Goal: Task Accomplishment & Management: Use online tool/utility

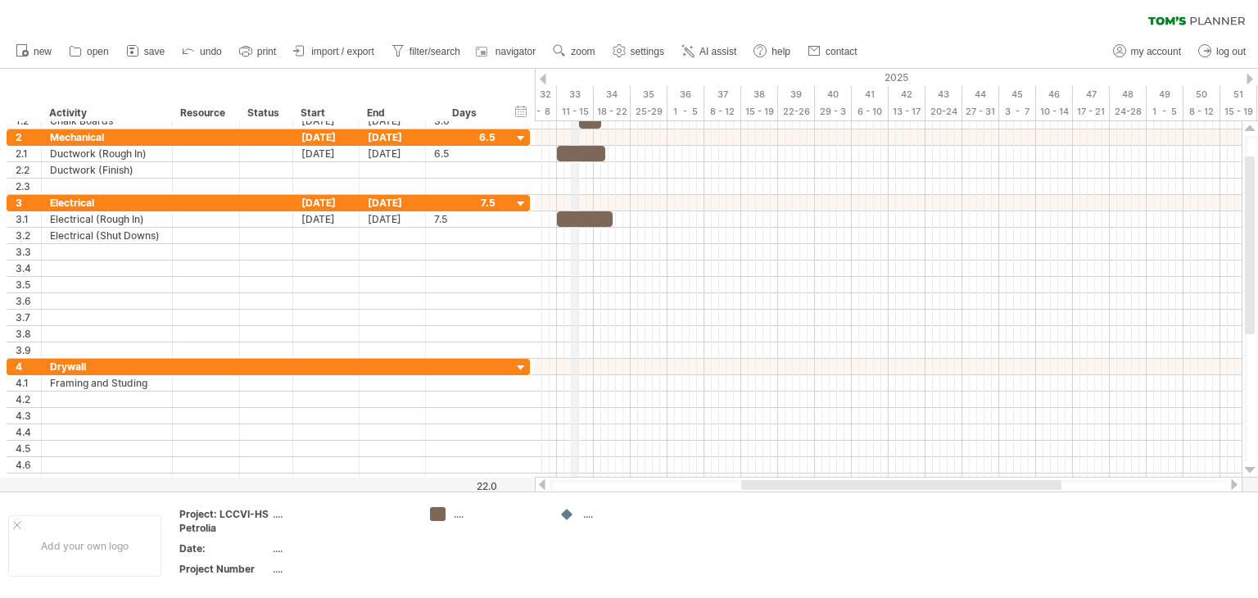
click at [578, 112] on div "11 - 15" at bounding box center [575, 111] width 37 height 17
click at [525, 108] on div "hide start/end/duration show start/end/duration" at bounding box center [522, 110] width 16 height 17
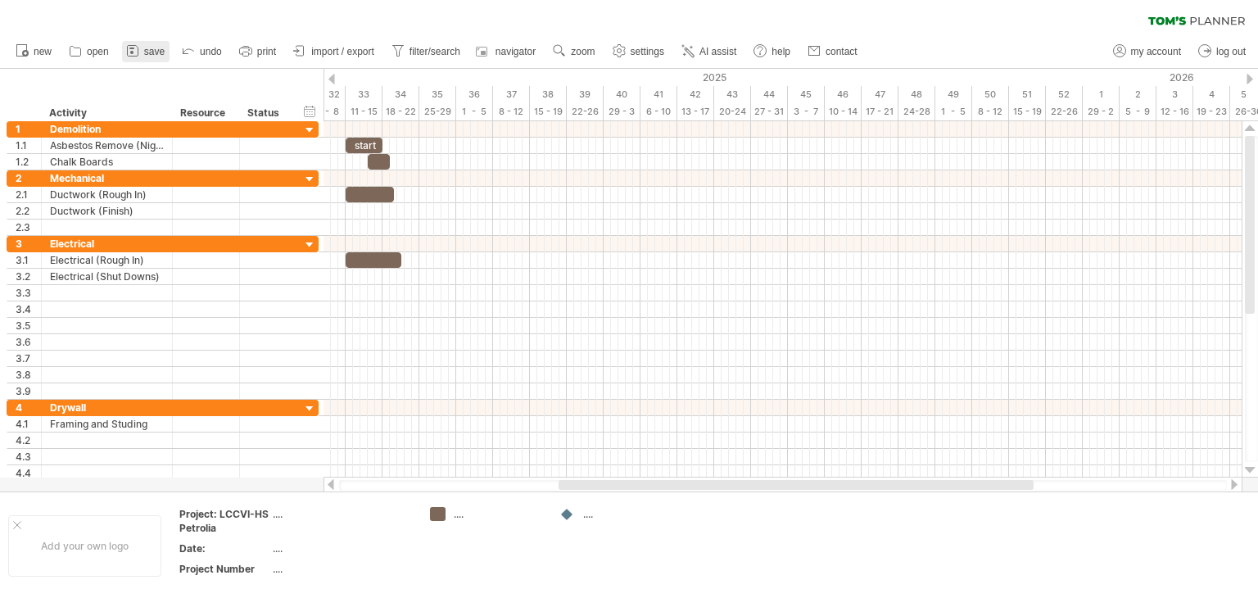
click at [157, 50] on span "save" at bounding box center [154, 51] width 20 height 11
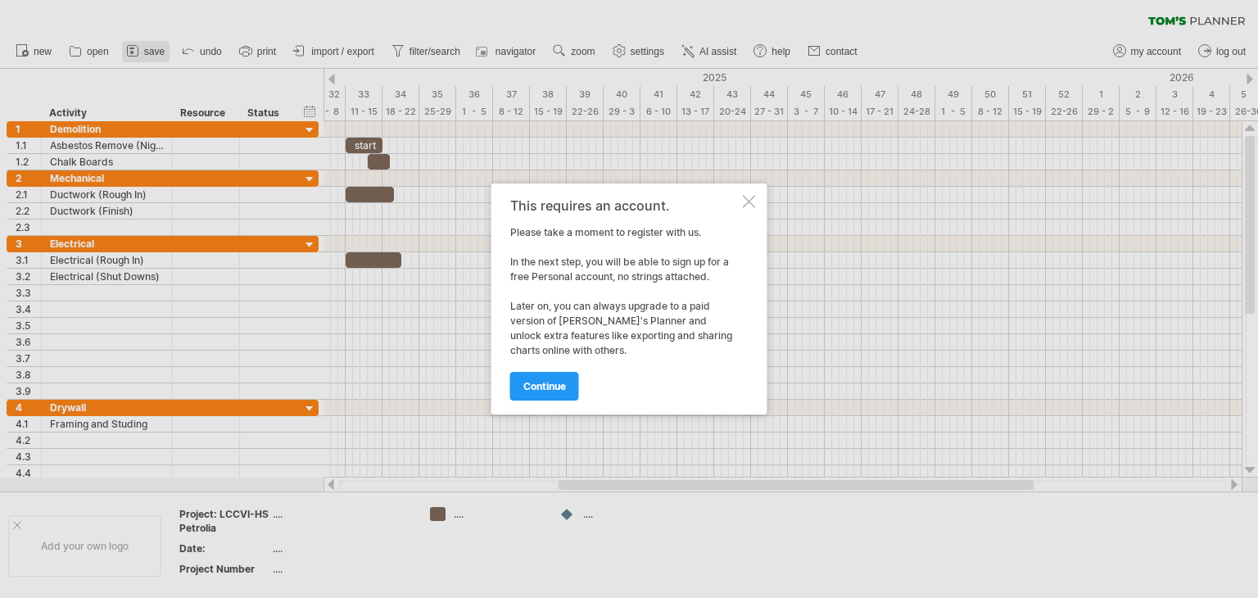
click at [157, 50] on div at bounding box center [629, 299] width 1258 height 598
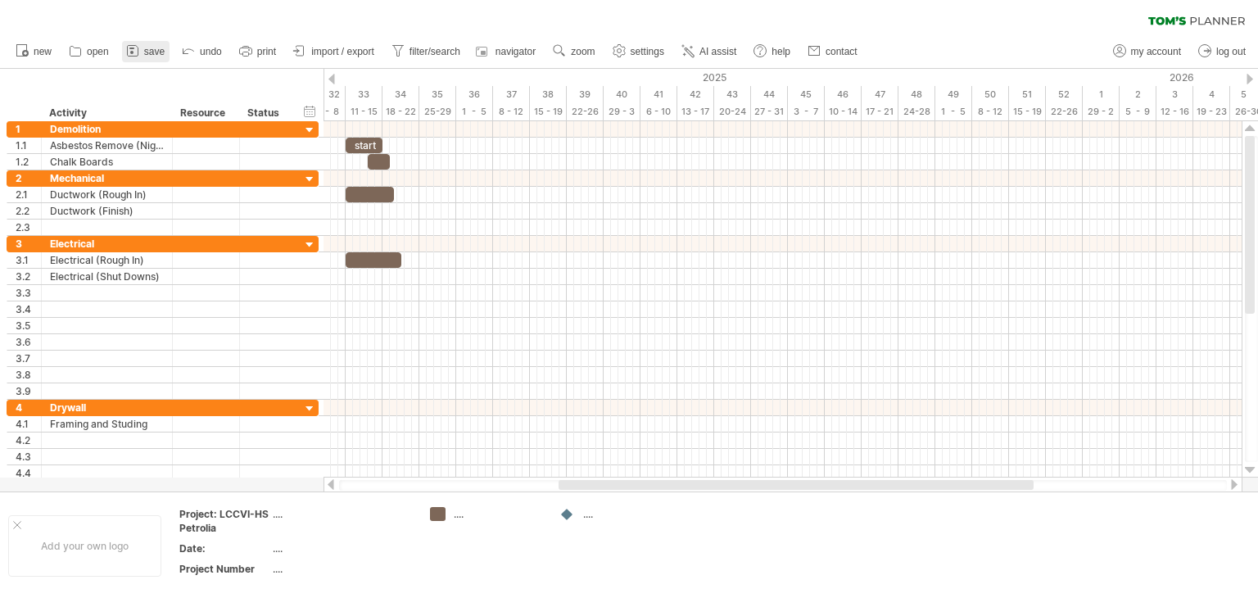
click at [157, 50] on span "save" at bounding box center [154, 51] width 20 height 11
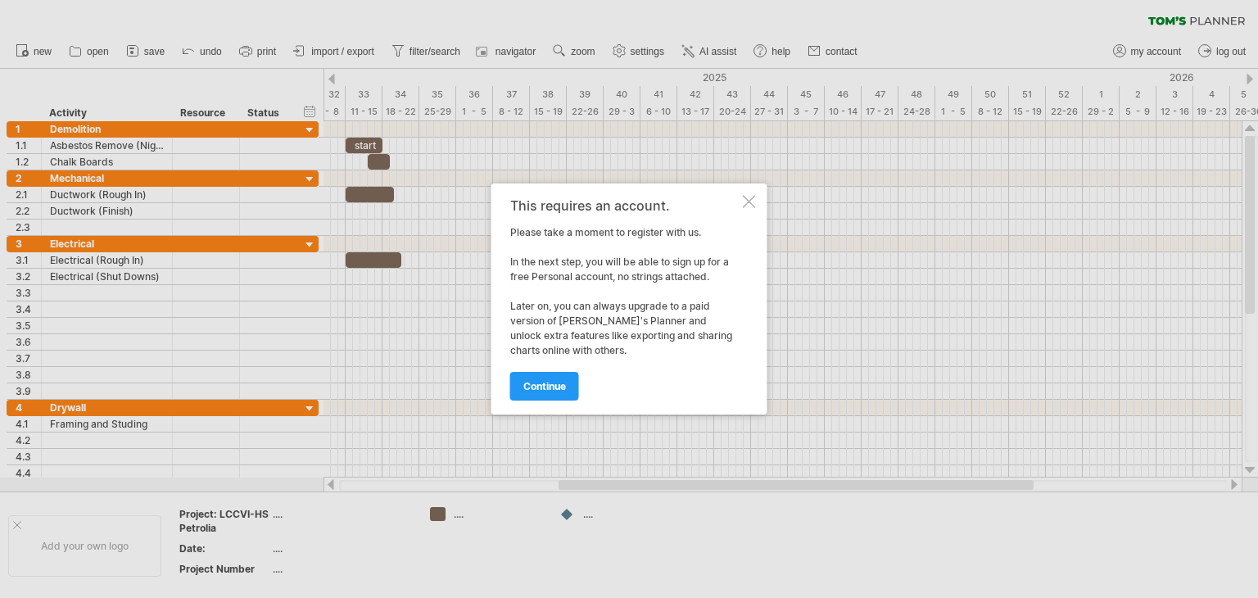
click at [751, 199] on div at bounding box center [749, 201] width 13 height 13
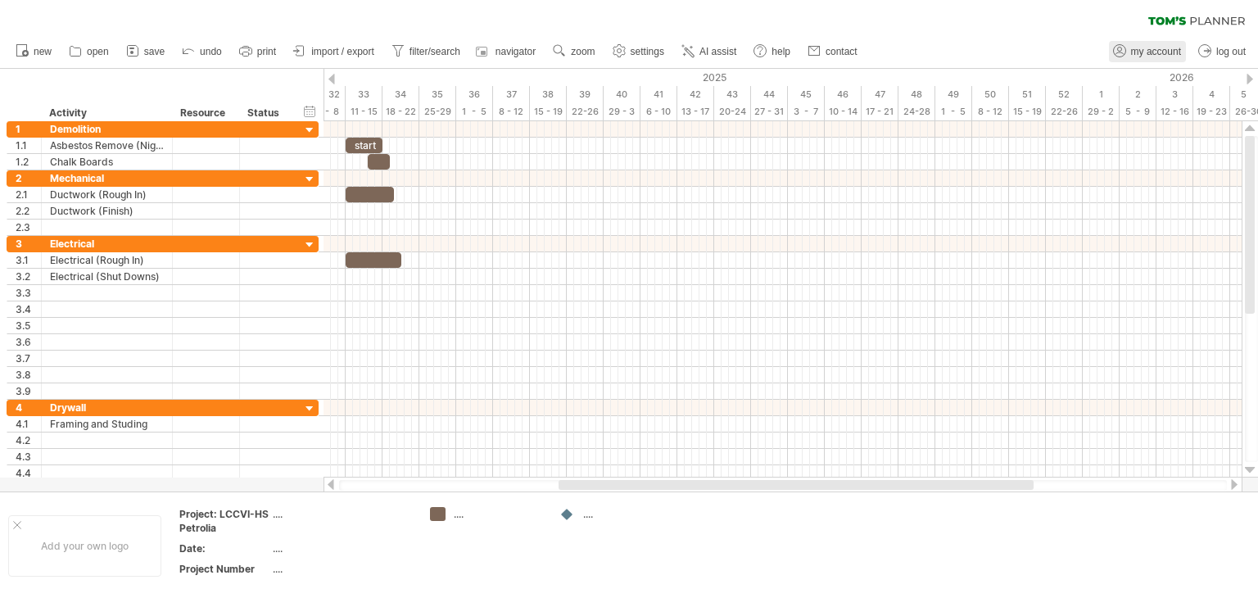
click at [1149, 47] on span "my account" at bounding box center [1156, 51] width 50 height 11
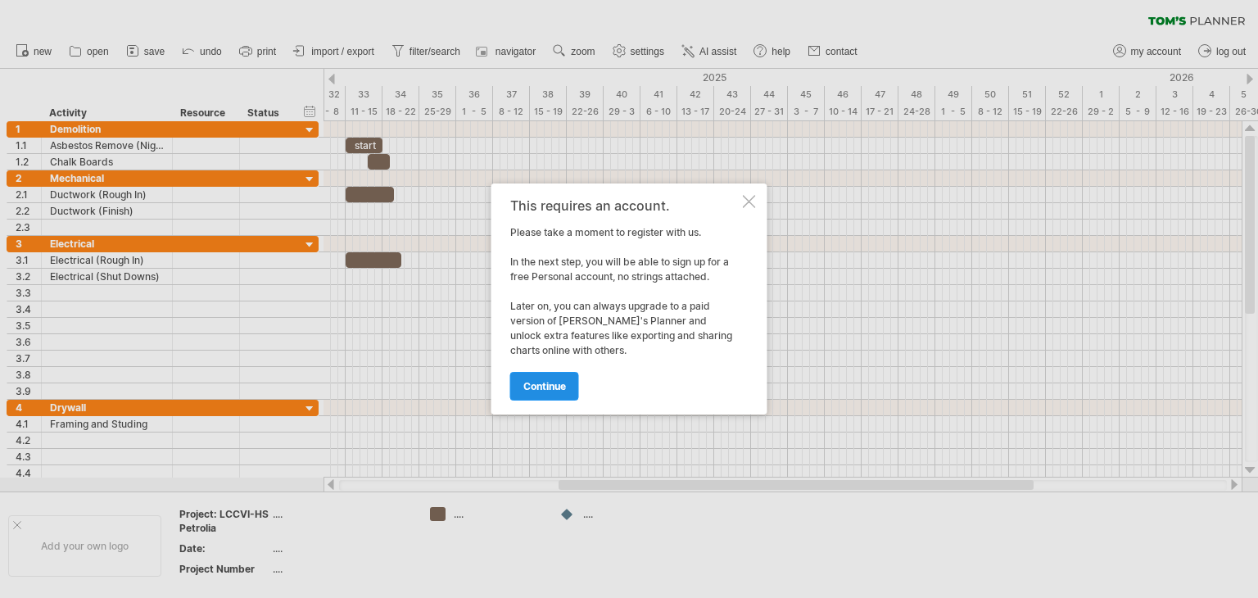
click at [533, 380] on span "continue" at bounding box center [545, 386] width 43 height 12
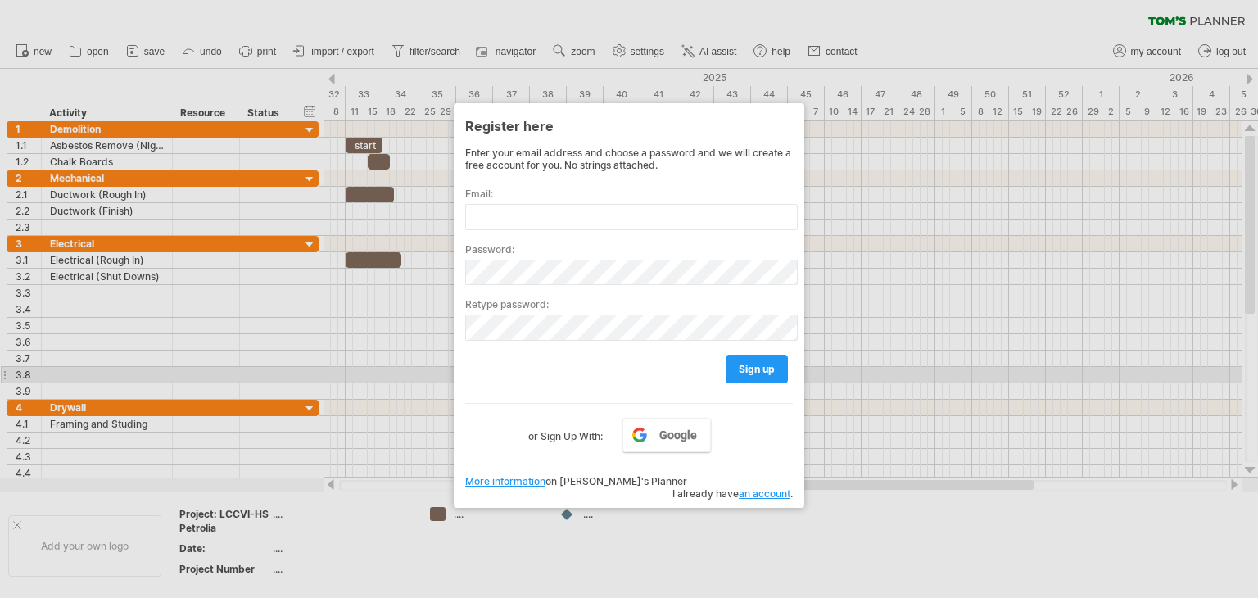
click at [533, 379] on div "sign up" at bounding box center [629, 362] width 328 height 42
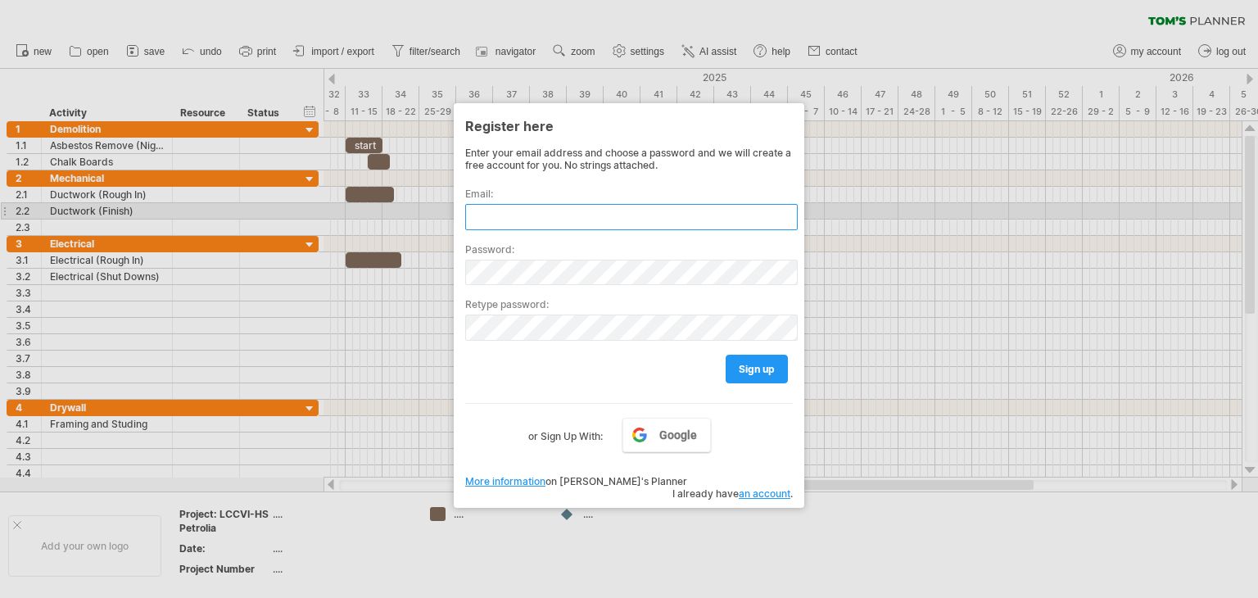
click at [482, 206] on input "text" at bounding box center [631, 217] width 333 height 26
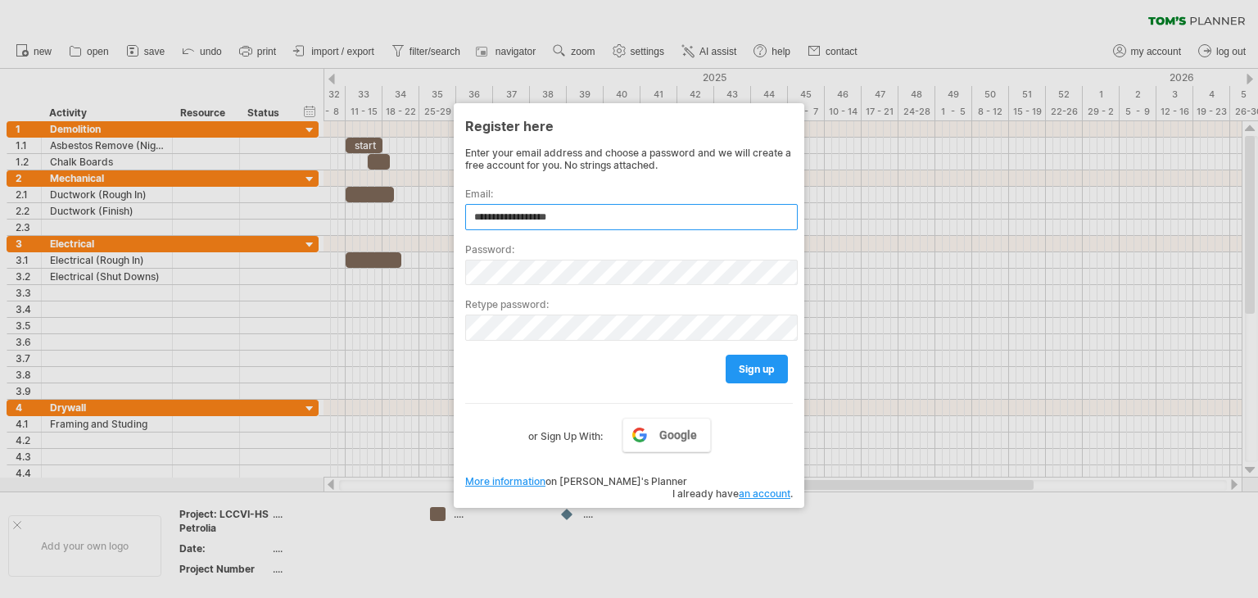
type input "**********"
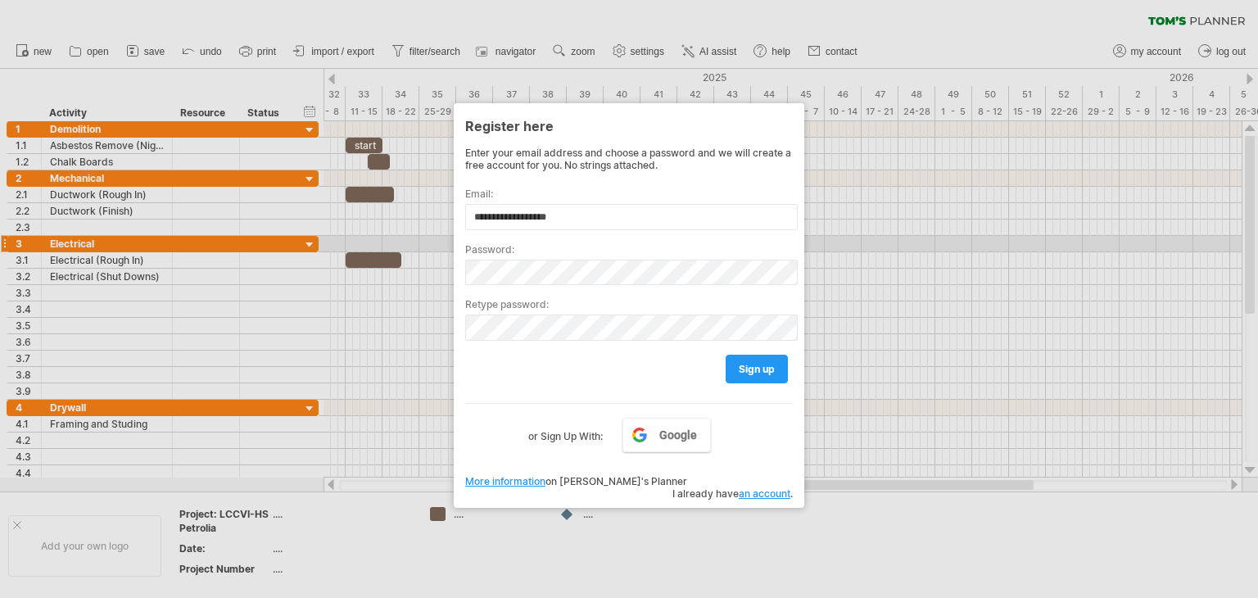
click at [478, 249] on label "Password:" at bounding box center [629, 249] width 328 height 12
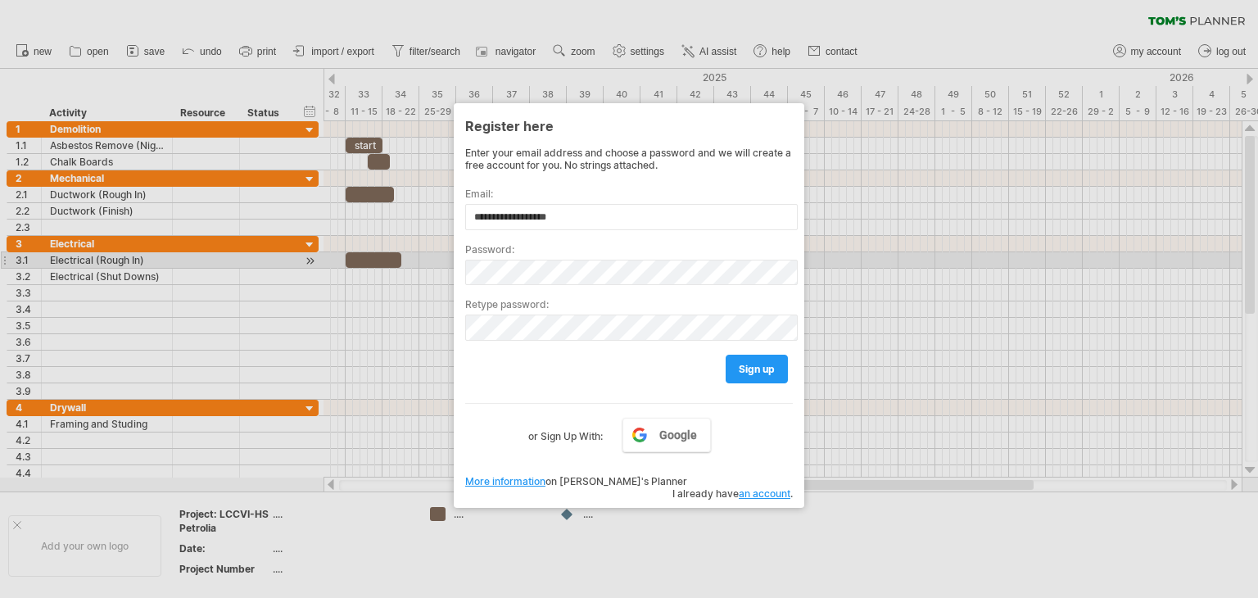
click at [475, 253] on label "Password:" at bounding box center [629, 249] width 328 height 12
click at [497, 255] on div "Password:" at bounding box center [629, 258] width 328 height 56
click at [524, 253] on label "Password:" at bounding box center [629, 249] width 328 height 12
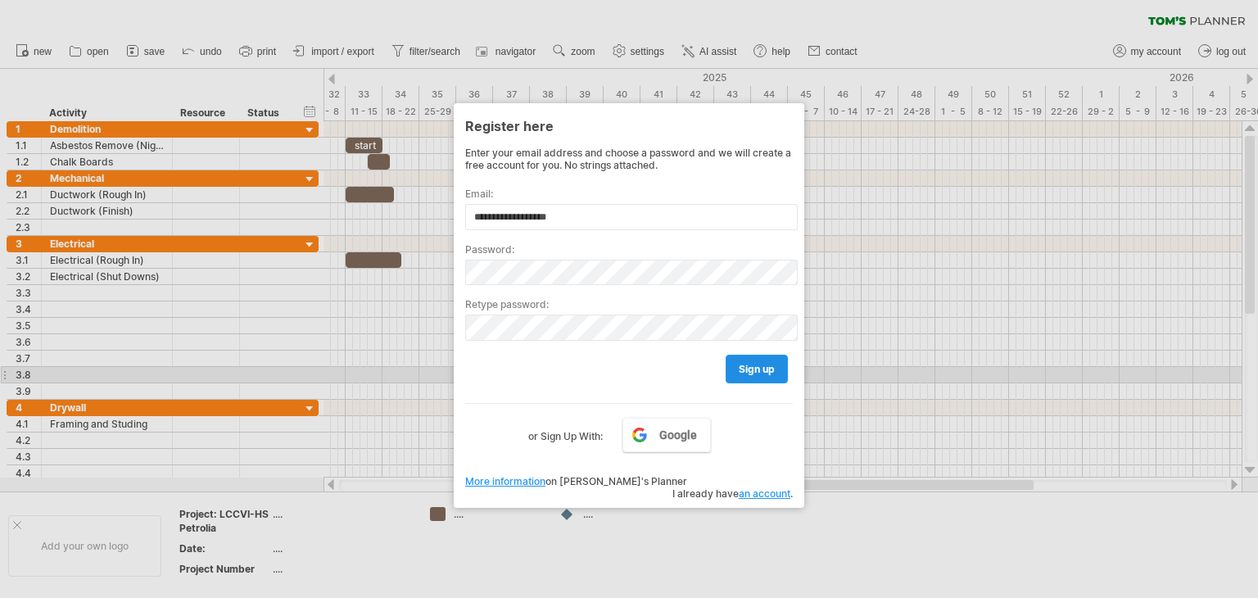
click at [746, 369] on span "sign up" at bounding box center [757, 369] width 36 height 12
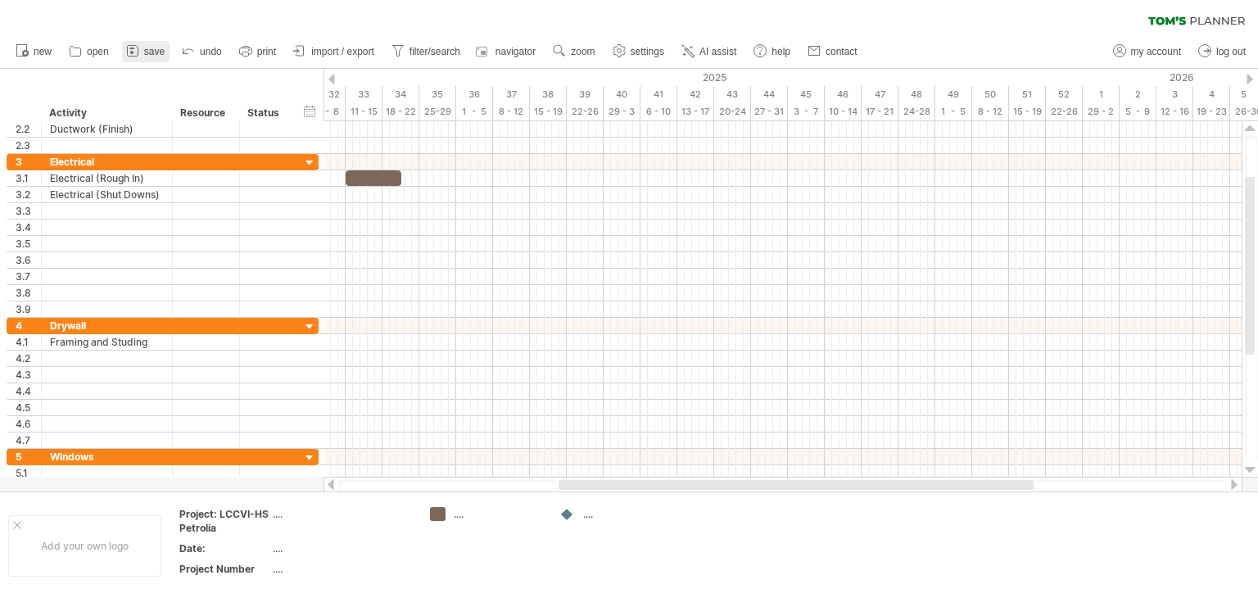
click at [142, 53] on link "save" at bounding box center [146, 51] width 48 height 21
click at [0, 0] on div at bounding box center [0, 0] width 0 height 0
click at [143, 47] on link "save" at bounding box center [146, 51] width 48 height 21
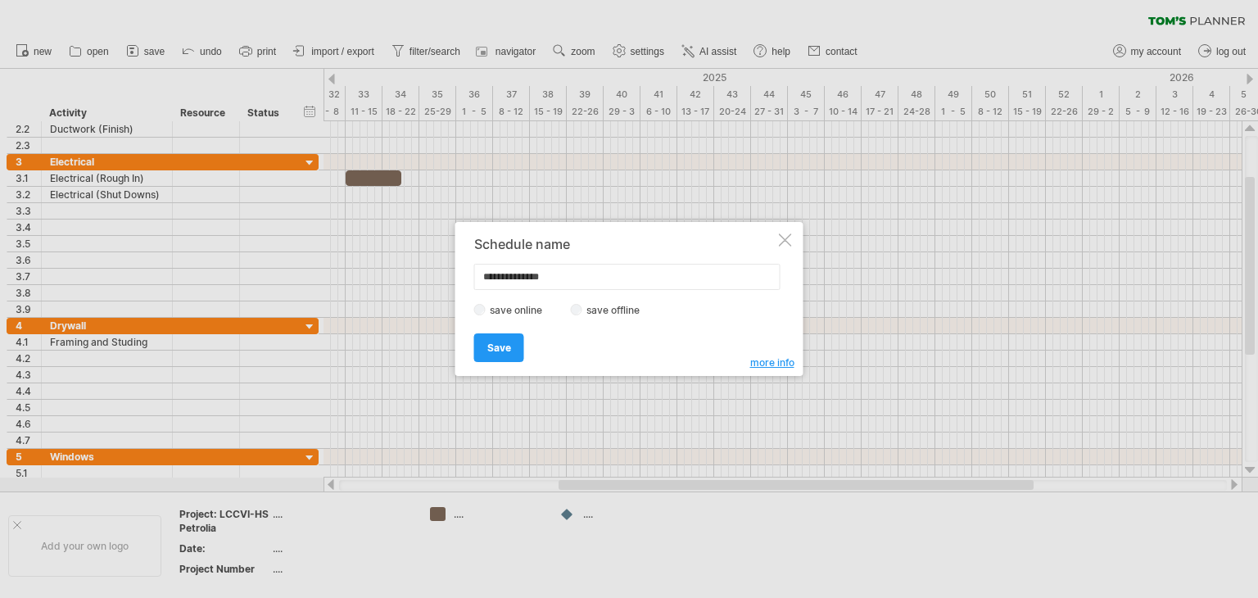
type input "**********"
click at [601, 311] on label "save offline" at bounding box center [618, 310] width 71 height 12
click at [488, 343] on span "Save" at bounding box center [500, 348] width 24 height 12
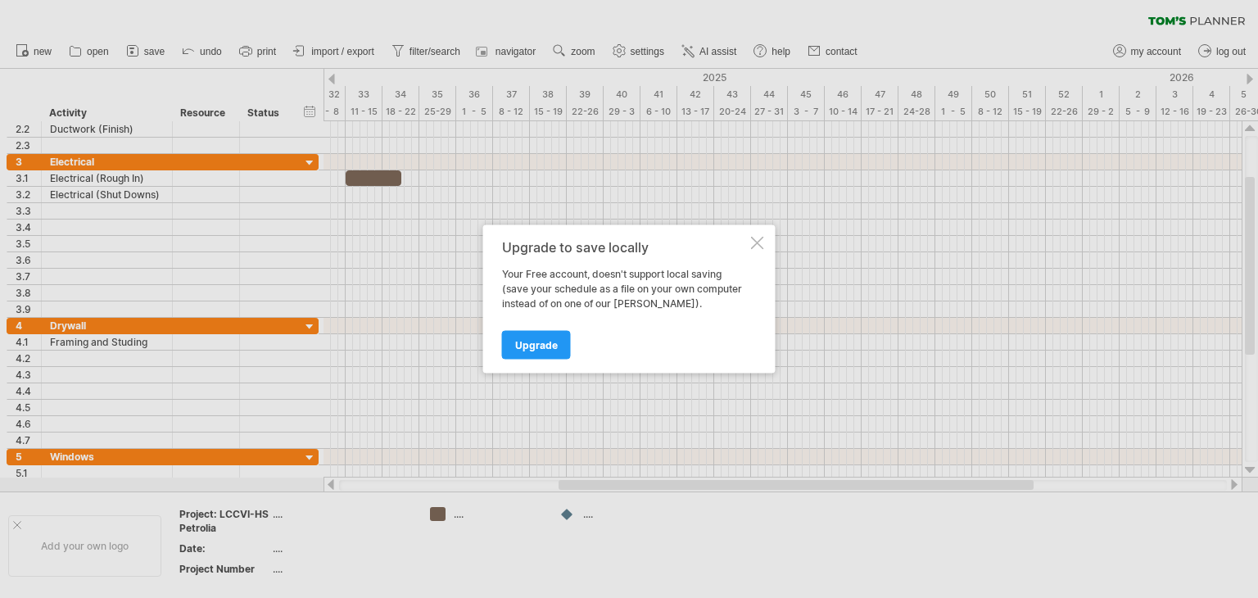
click at [762, 243] on div at bounding box center [757, 243] width 13 height 13
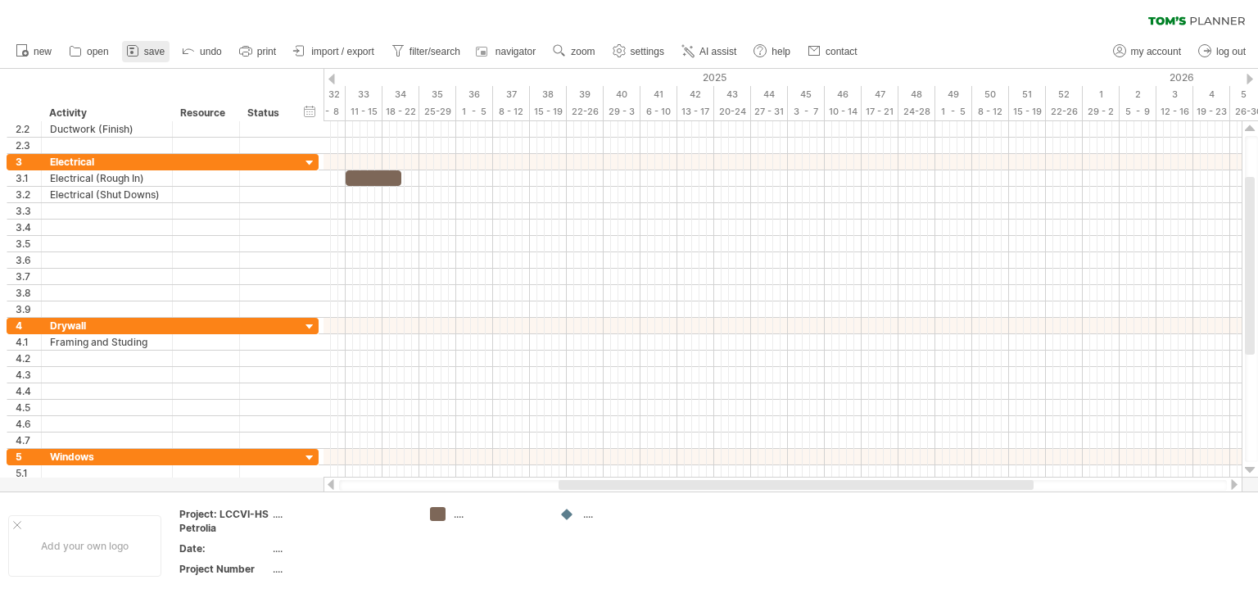
click at [149, 52] on span "save" at bounding box center [154, 51] width 20 height 11
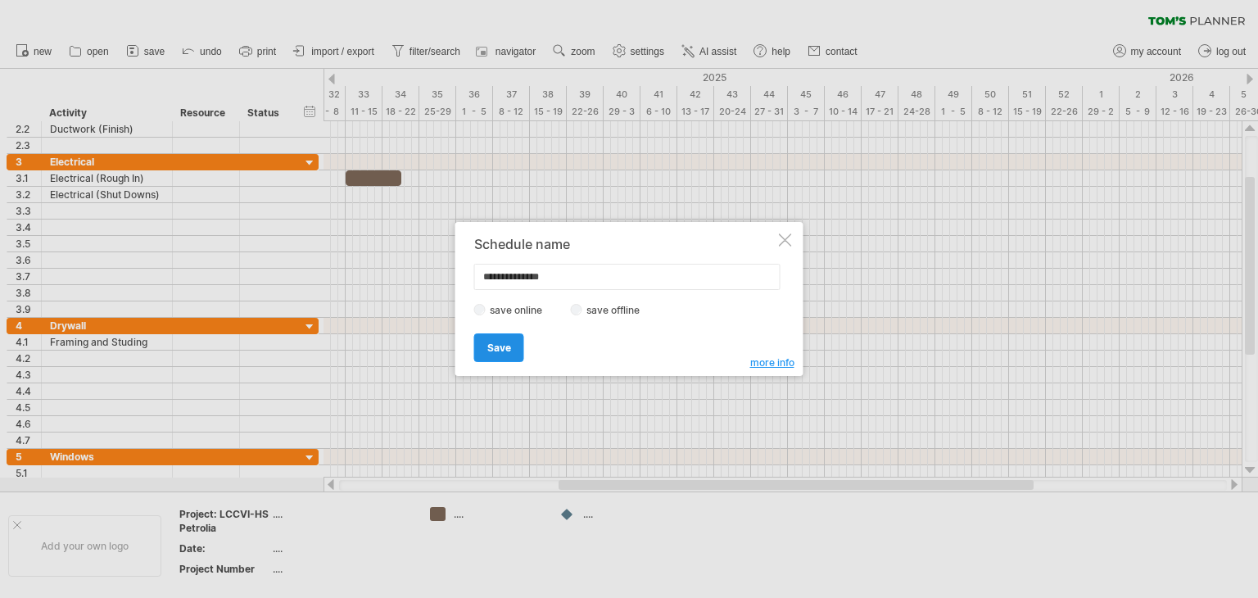
type input "**********"
click at [496, 342] on span "Save" at bounding box center [500, 348] width 24 height 12
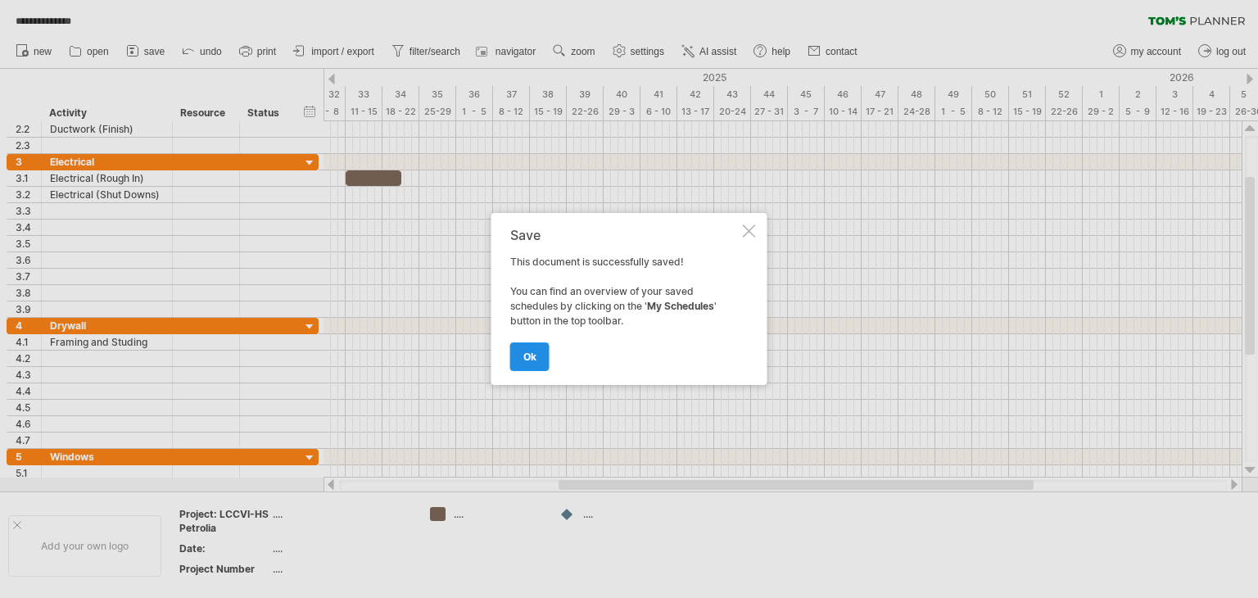
click at [517, 351] on link "ok" at bounding box center [529, 356] width 39 height 29
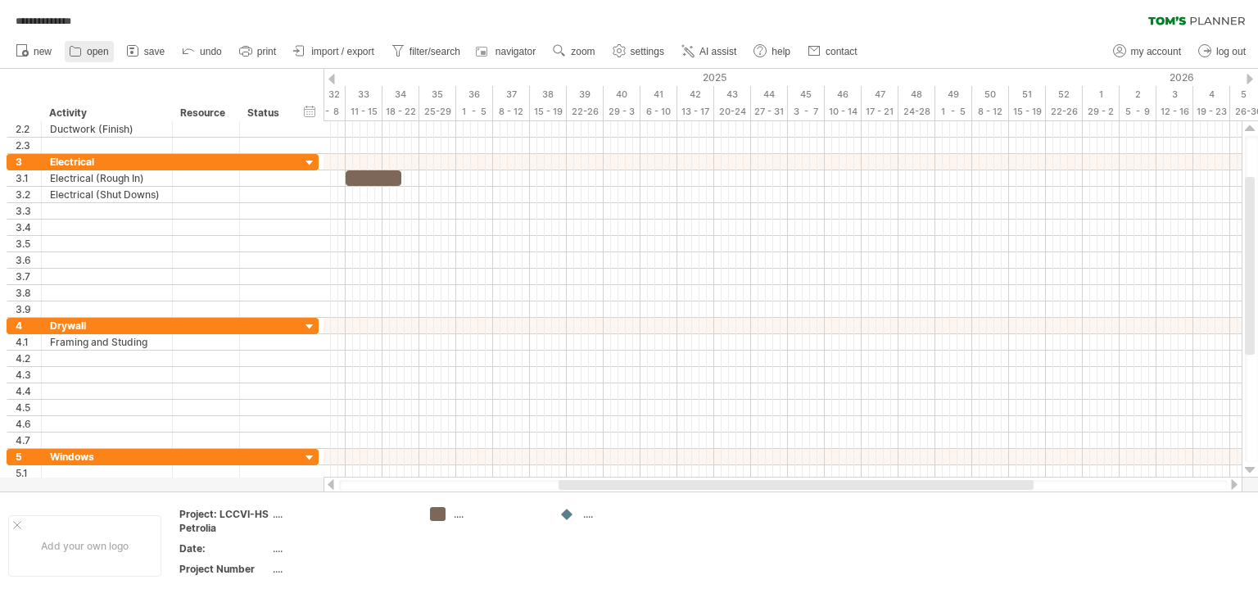
click at [88, 50] on span "open" at bounding box center [98, 51] width 22 height 11
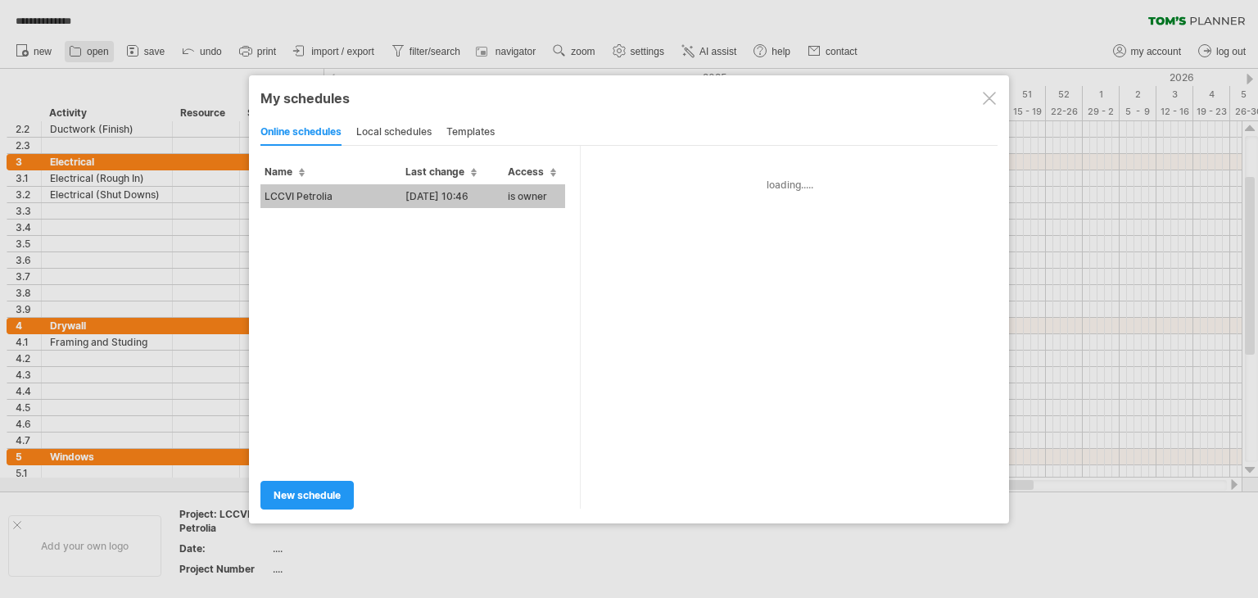
type input "**********"
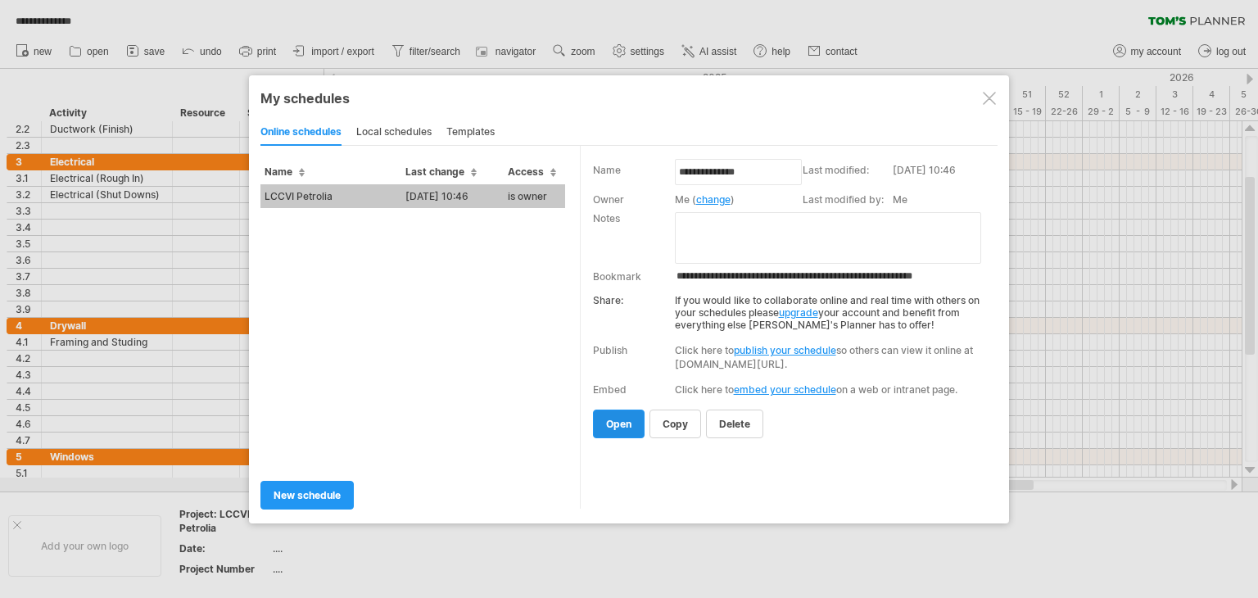
click at [623, 419] on span "open" at bounding box center [618, 424] width 25 height 12
click at [623, 419] on div at bounding box center [783, 424] width 918 height 16
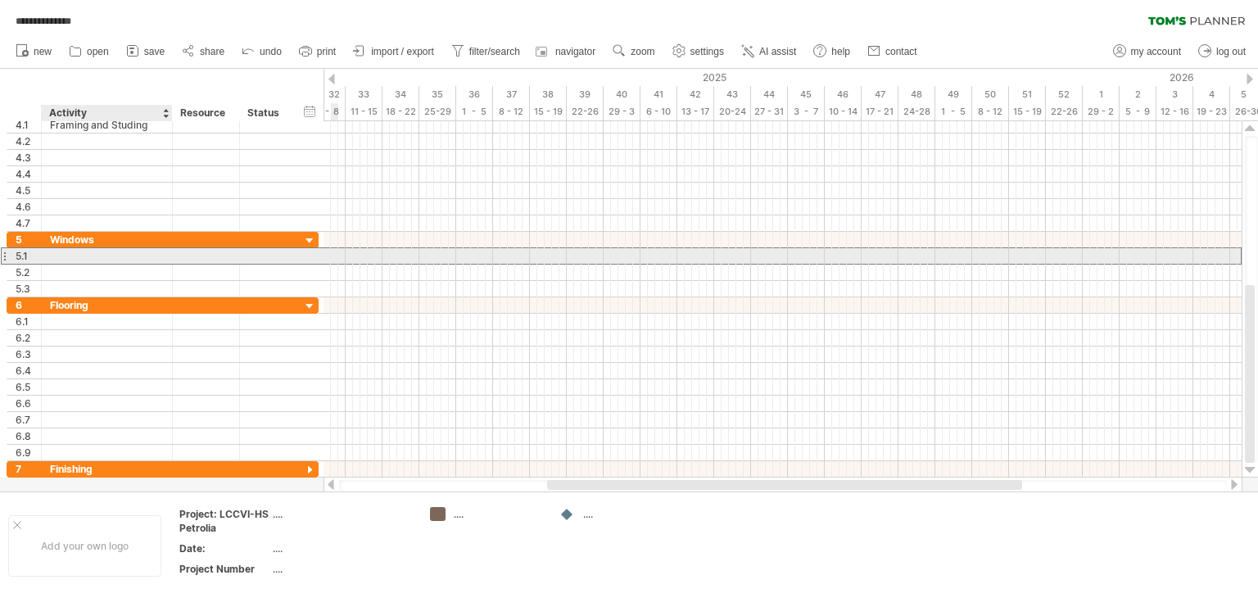
click at [56, 253] on div at bounding box center [107, 256] width 114 height 16
click at [0, 0] on input "text" at bounding box center [0, 0] width 0 height 0
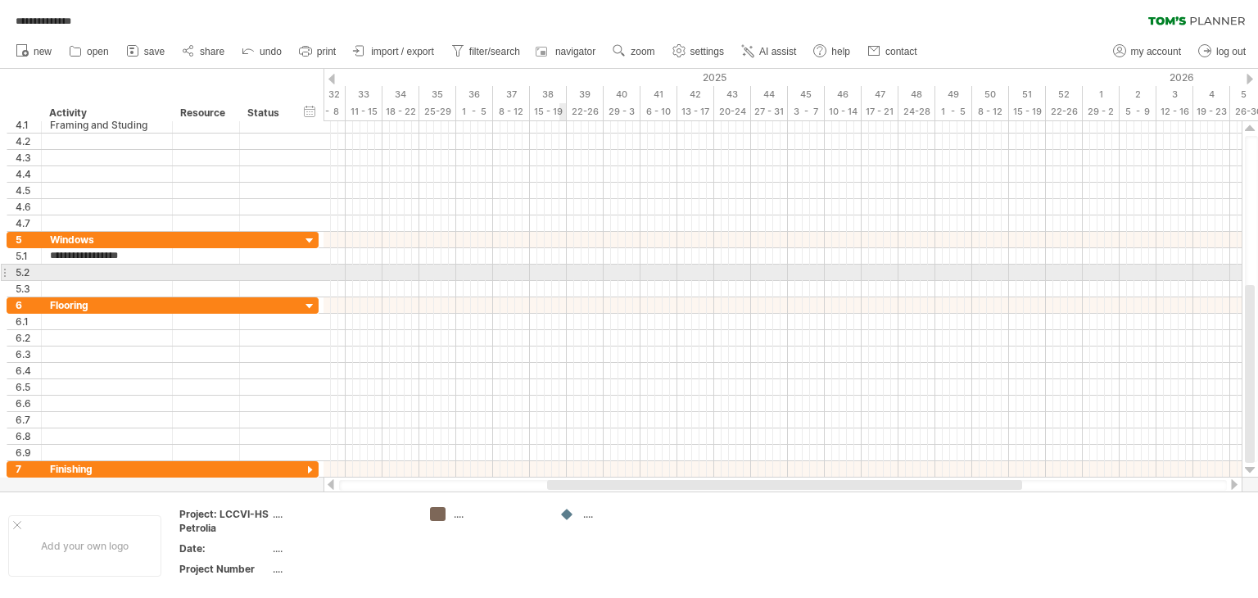
type input "**********"
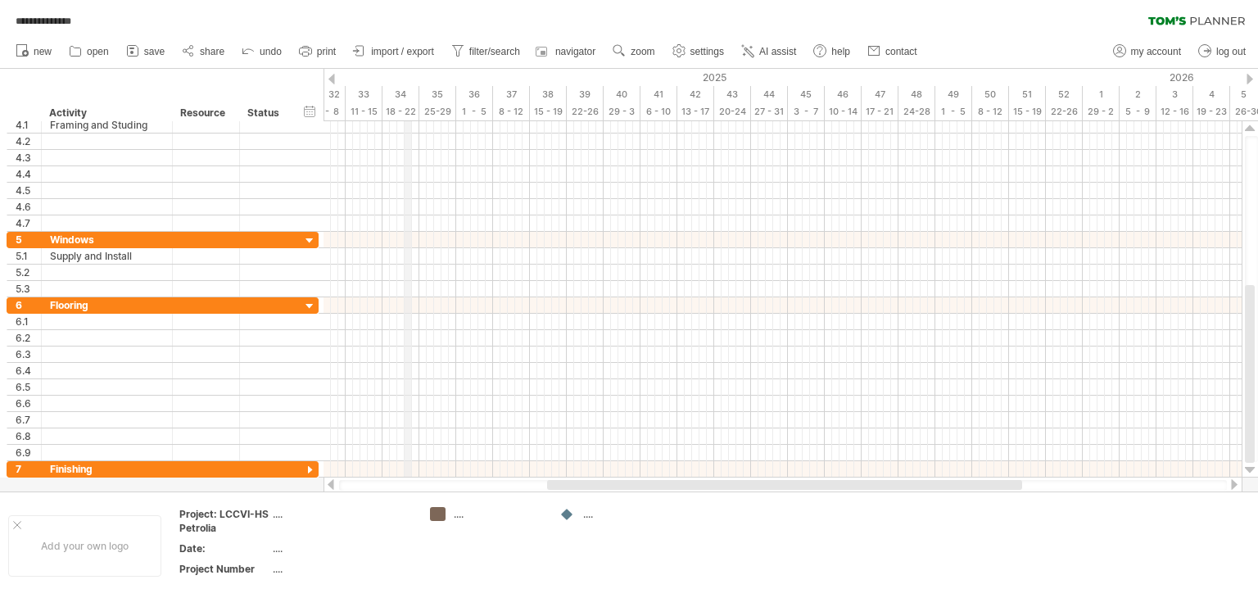
click at [406, 111] on div "18 - 22" at bounding box center [401, 111] width 37 height 17
click at [410, 111] on div "18 - 22" at bounding box center [401, 111] width 37 height 17
click at [423, 111] on div "25-29" at bounding box center [437, 111] width 37 height 17
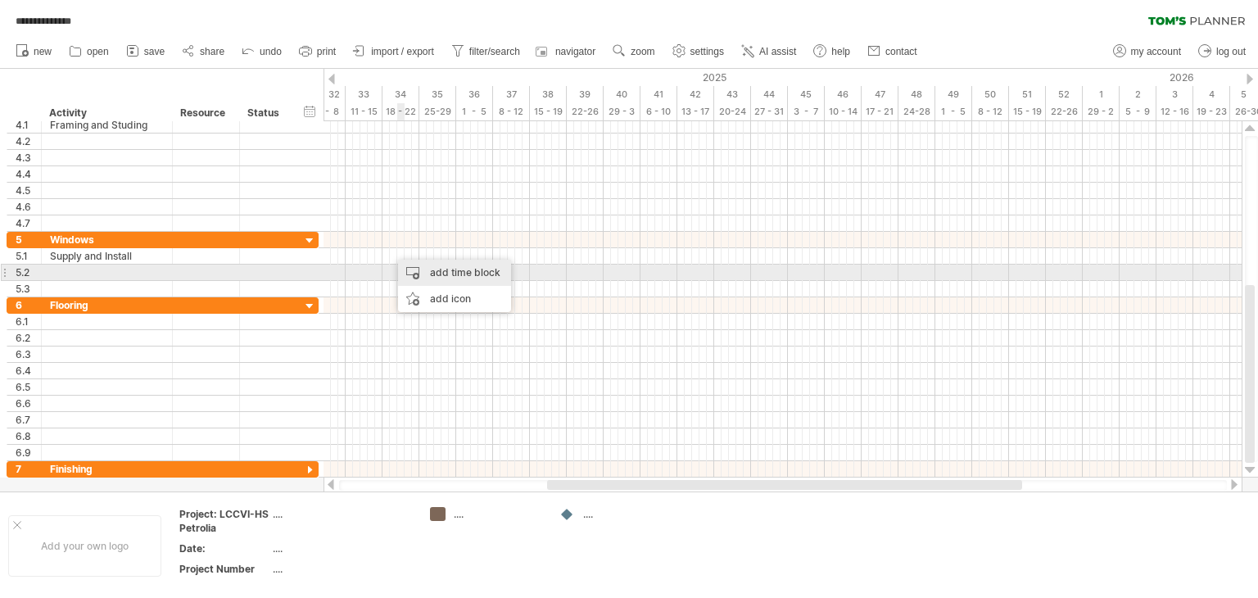
click at [429, 272] on div "add time block" at bounding box center [454, 273] width 113 height 26
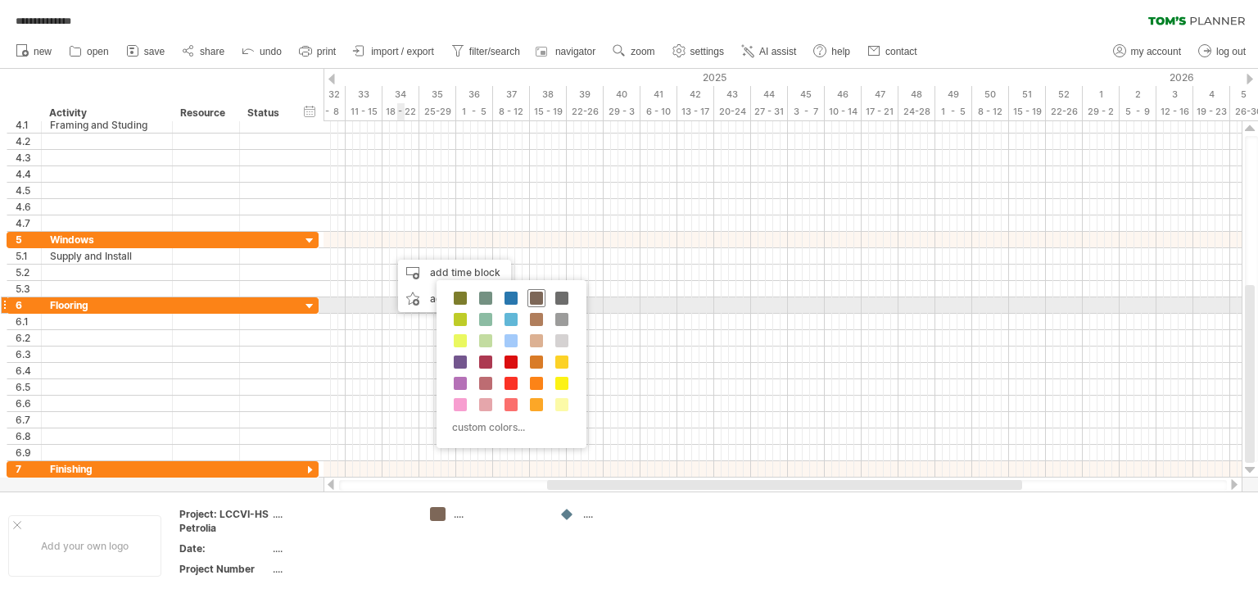
click at [531, 298] on span at bounding box center [536, 298] width 13 height 13
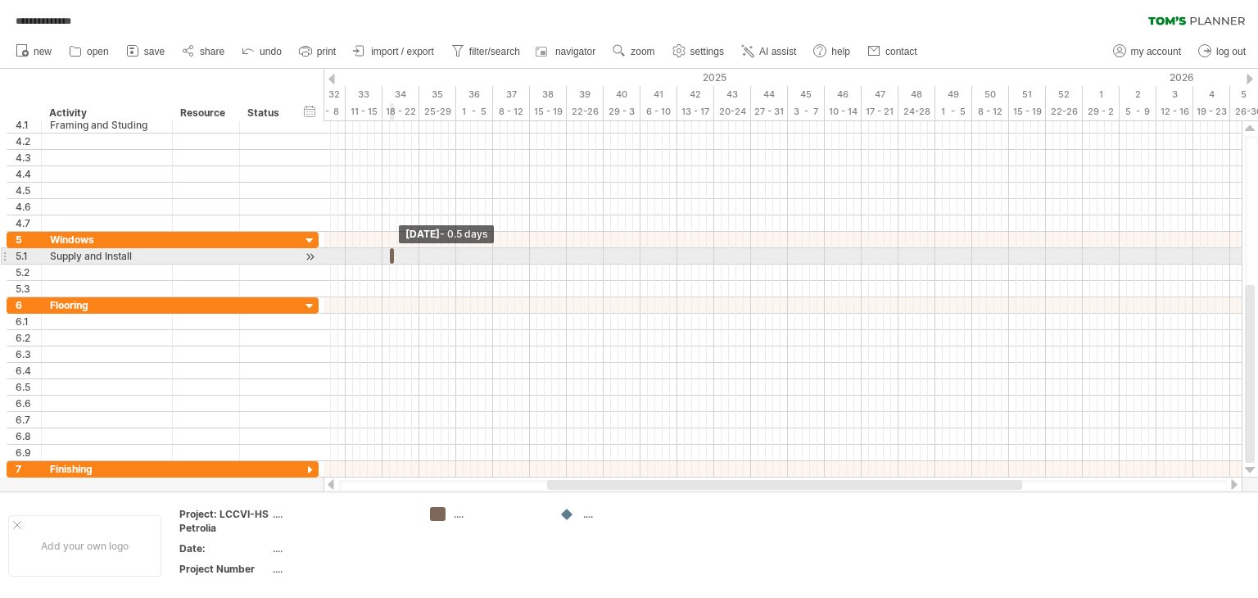
drag, startPoint x: 393, startPoint y: 255, endPoint x: 379, endPoint y: 253, distance: 14.8
click at [379, 253] on div "start [DATE] - 0.5 days [DATE] - 1.0 days" at bounding box center [783, 299] width 918 height 356
drag, startPoint x: 396, startPoint y: 257, endPoint x: 374, endPoint y: 256, distance: 21.4
click at [374, 256] on div "start [DATE] - 0.5 days [DATE] - 1.0 days" at bounding box center [783, 299] width 918 height 356
click at [384, 253] on div at bounding box center [783, 256] width 918 height 16
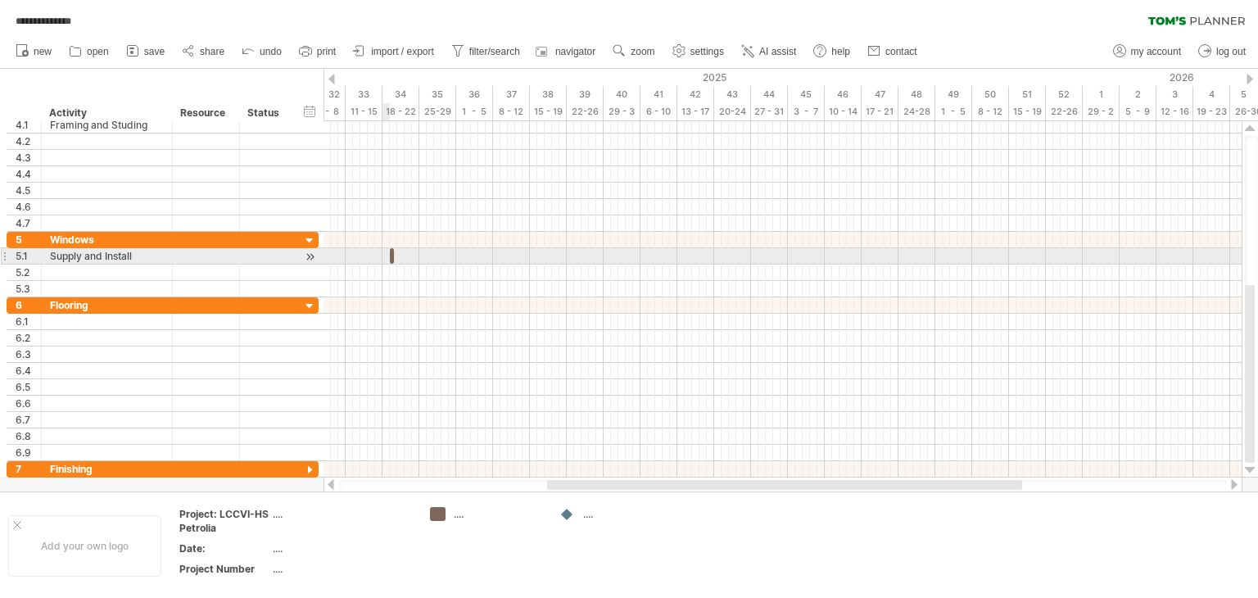
click at [384, 253] on div at bounding box center [783, 256] width 918 height 16
click at [390, 253] on div at bounding box center [392, 256] width 4 height 16
click at [380, 253] on span at bounding box center [382, 256] width 7 height 16
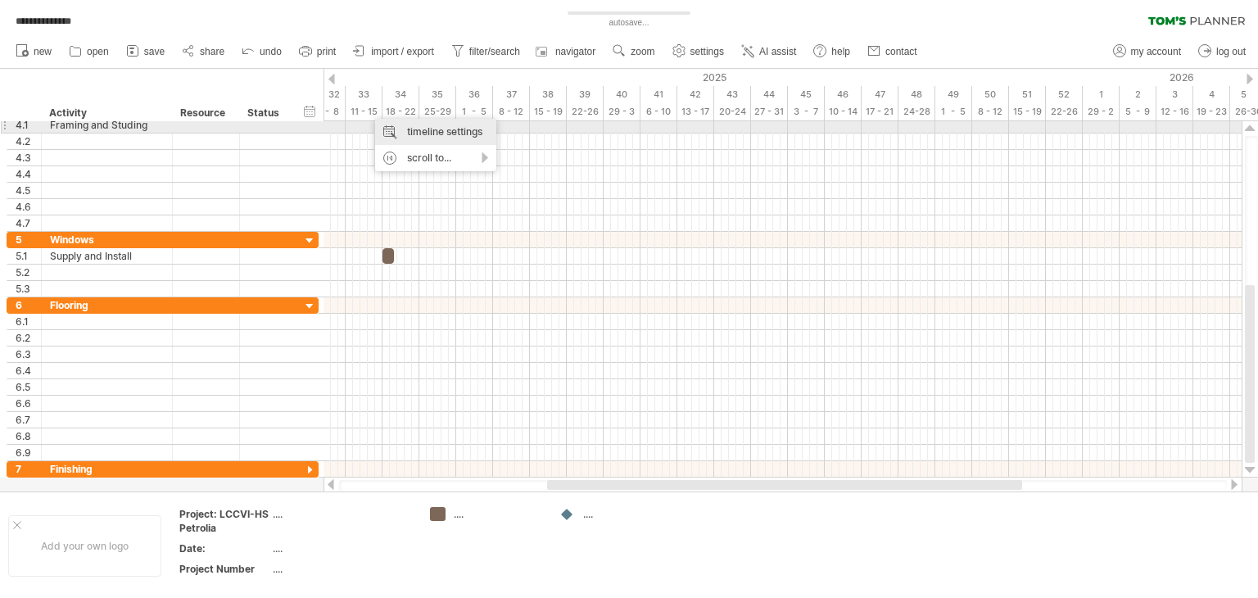
click at [442, 130] on div "timeline settings" at bounding box center [435, 132] width 121 height 26
click at [0, 0] on div "Visible elements in timeline: Year Month Week visibility of weeknumbers Current…" at bounding box center [0, 0] width 0 height 0
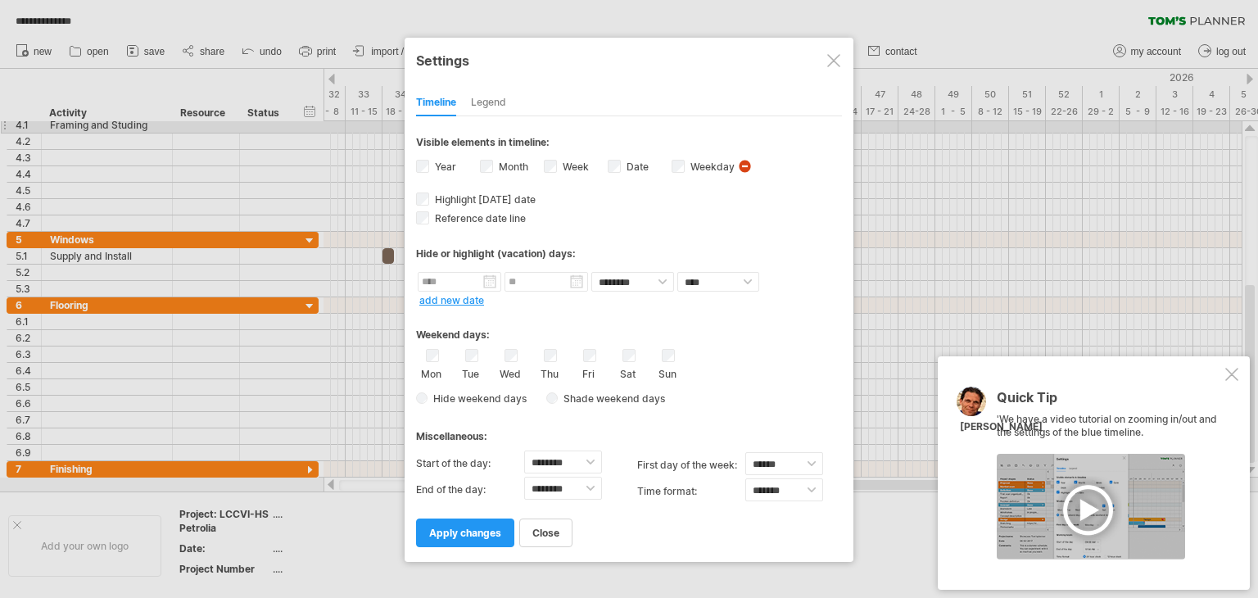
click at [440, 371] on label "Mon" at bounding box center [431, 373] width 20 height 16
click at [470, 367] on label "Tue" at bounding box center [470, 373] width 20 height 16
click at [505, 365] on label "Wed" at bounding box center [510, 373] width 20 height 16
click at [555, 371] on label "Thu" at bounding box center [549, 373] width 20 height 16
click at [586, 370] on label "Fri" at bounding box center [588, 373] width 20 height 16
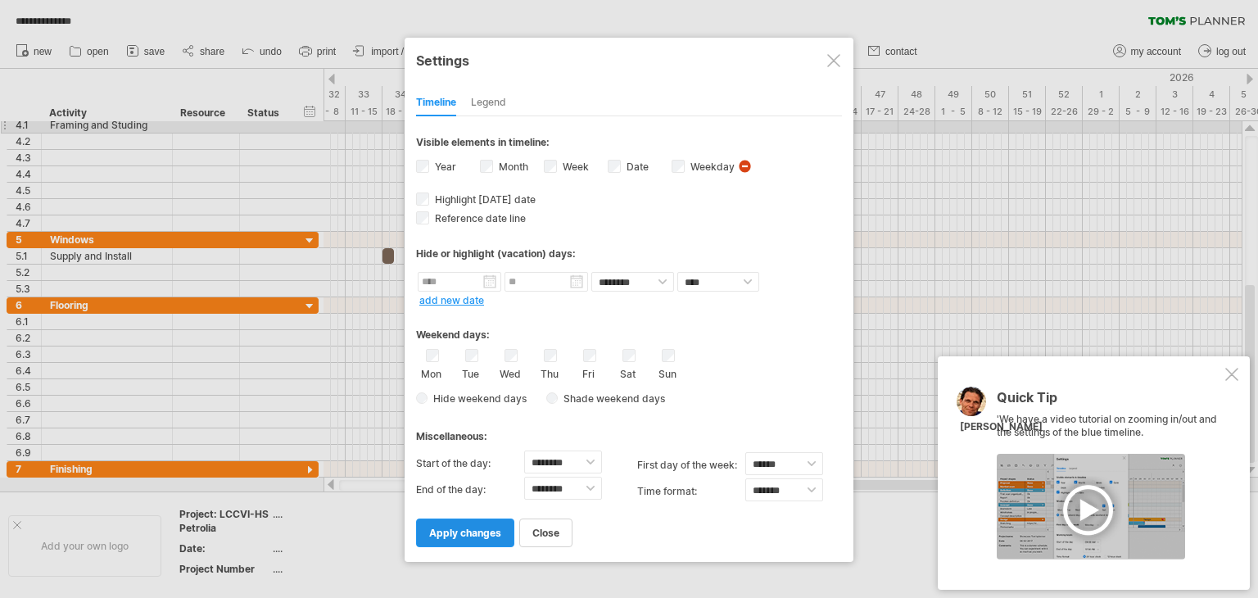
click at [466, 528] on span "apply changes" at bounding box center [465, 533] width 72 height 12
click at [467, 524] on link "apply changes" at bounding box center [465, 533] width 98 height 29
click at [469, 532] on span "apply changes" at bounding box center [465, 533] width 72 height 12
click at [439, 527] on span "apply changes" at bounding box center [465, 533] width 72 height 12
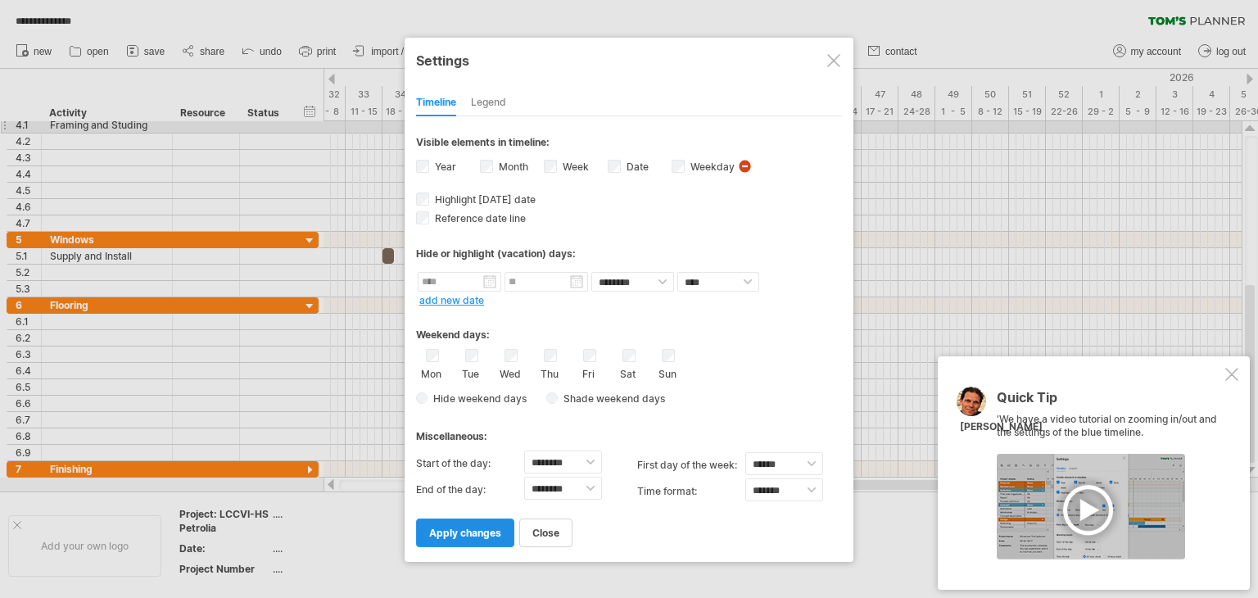
click at [439, 527] on span "apply changes" at bounding box center [465, 533] width 72 height 12
click at [1238, 373] on div at bounding box center [1232, 374] width 13 height 13
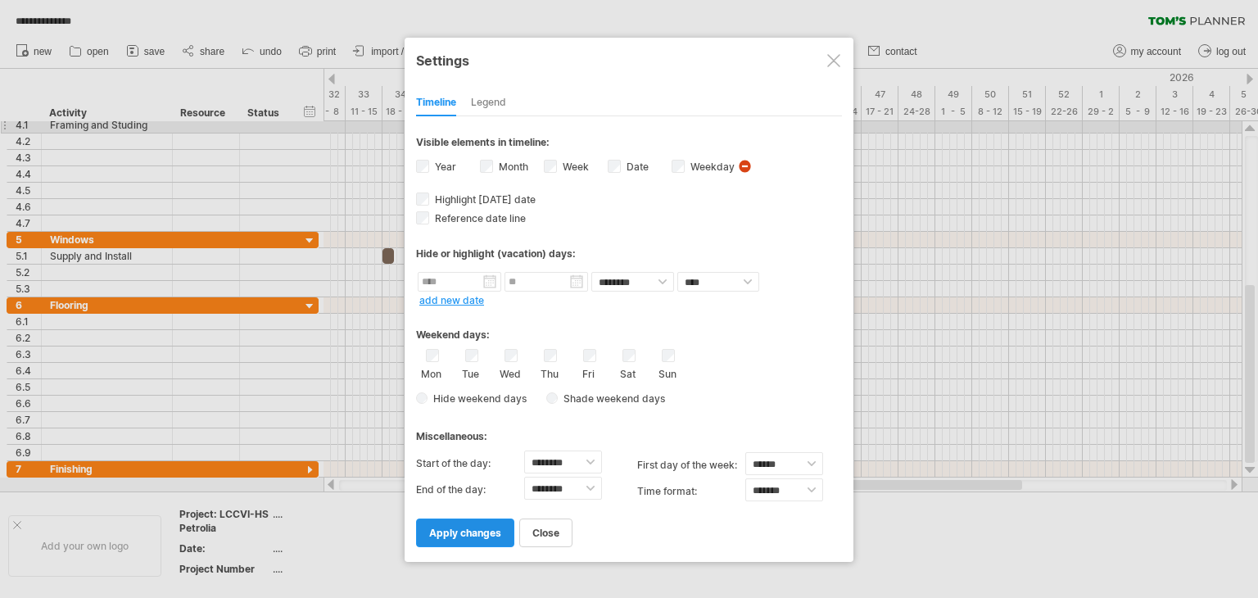
click at [447, 523] on link "apply changes" at bounding box center [465, 533] width 98 height 29
click at [449, 529] on span "apply changes" at bounding box center [465, 533] width 72 height 12
click at [744, 161] on span "visibility of weekday Currently there is not enough space horizontally to displ…" at bounding box center [746, 168] width 17 height 18
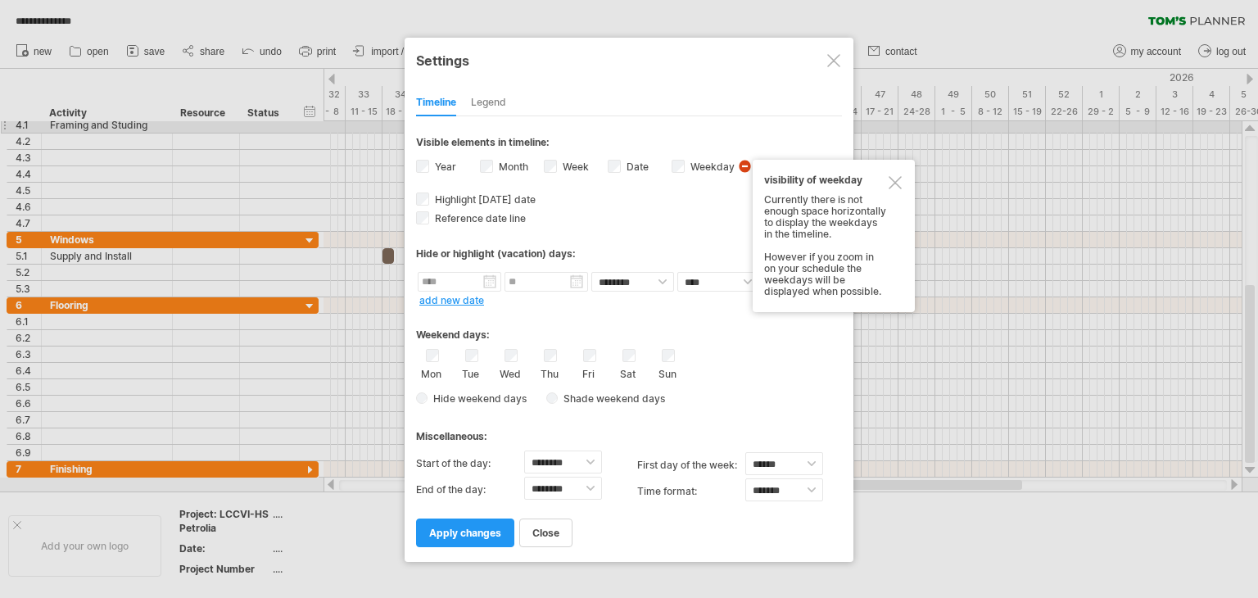
click at [891, 178] on div at bounding box center [895, 182] width 13 height 13
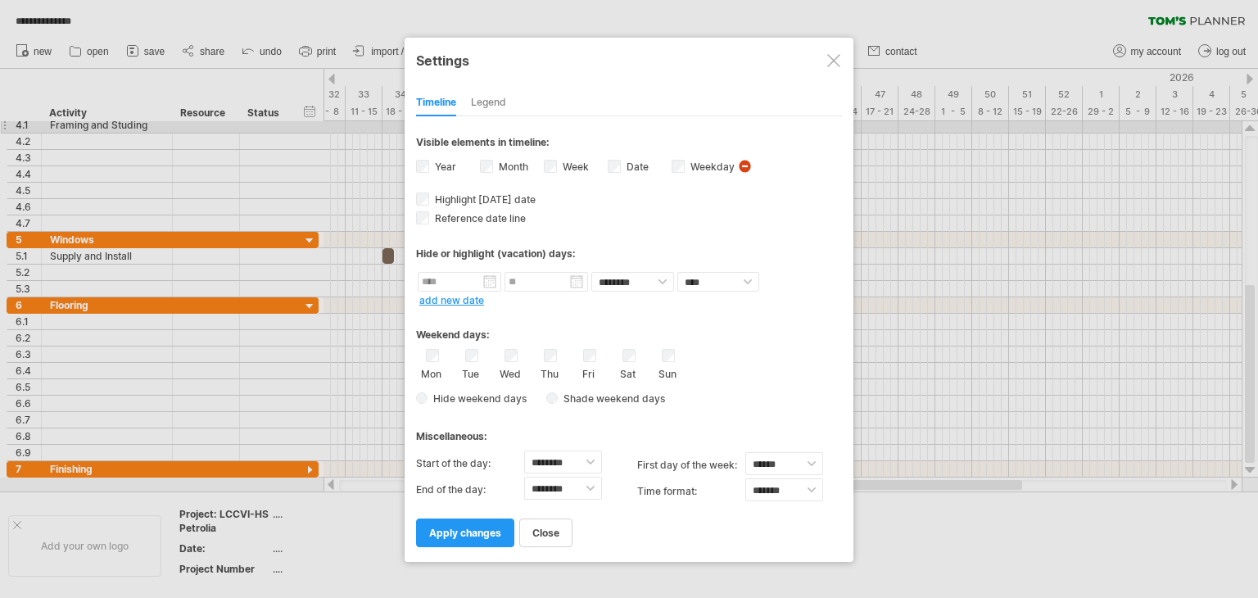
click at [833, 61] on div at bounding box center [834, 60] width 13 height 13
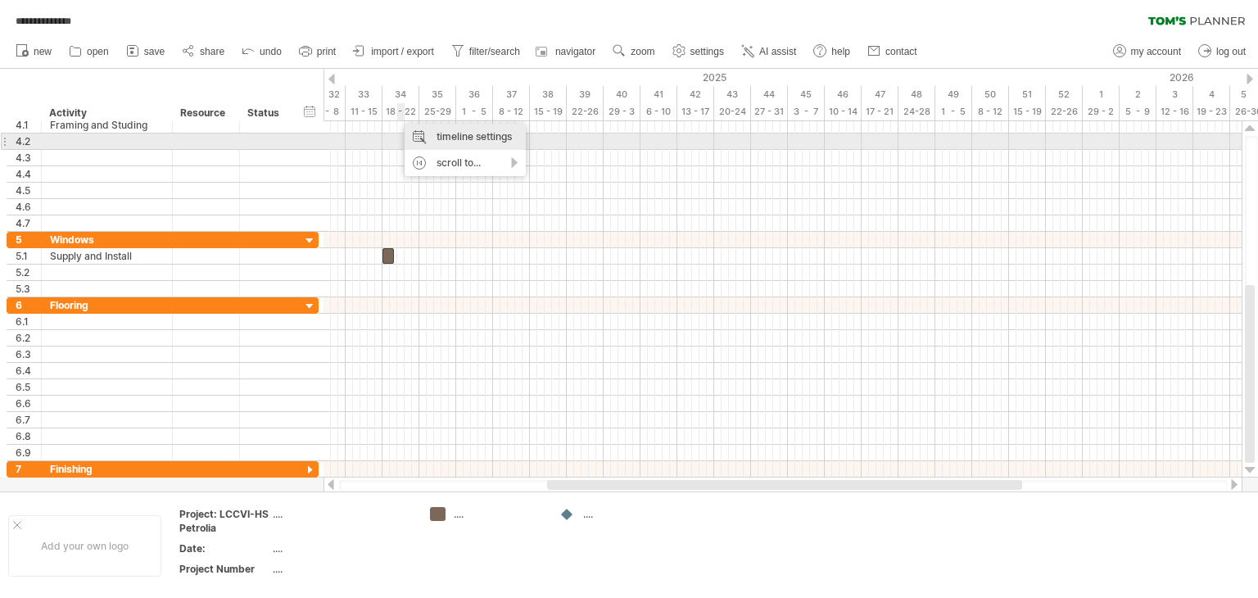
click at [450, 135] on div "timeline settings" at bounding box center [465, 137] width 121 height 26
click at [0, 0] on div "Visible elements in timeline:" at bounding box center [0, 0] width 0 height 0
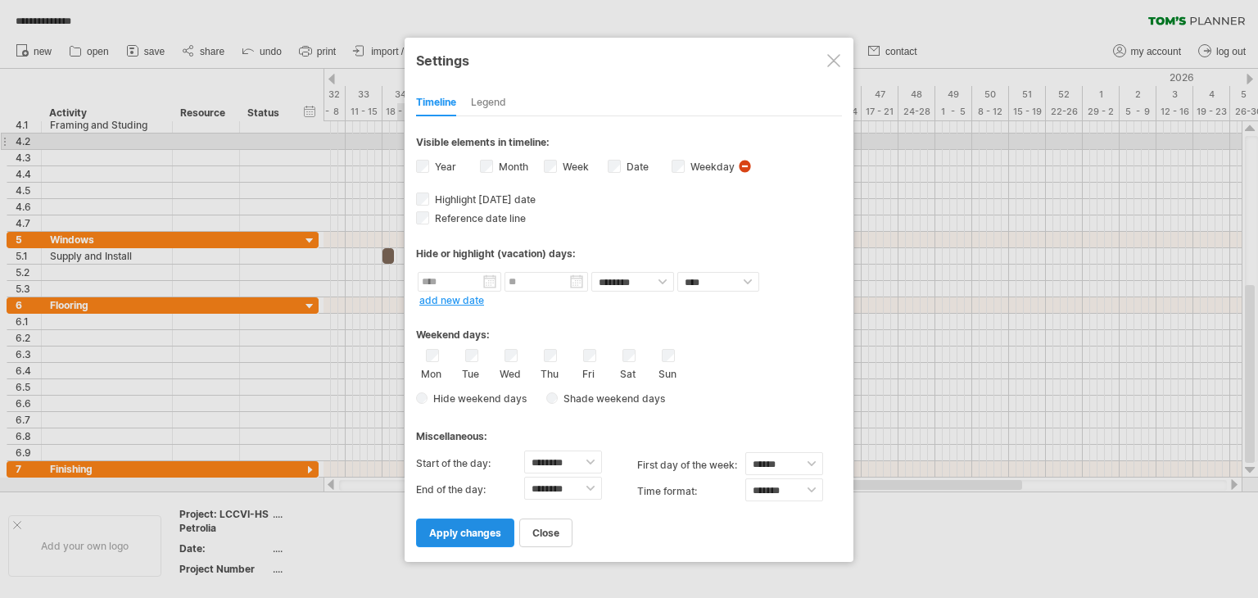
click at [456, 532] on span "apply changes" at bounding box center [465, 533] width 72 height 12
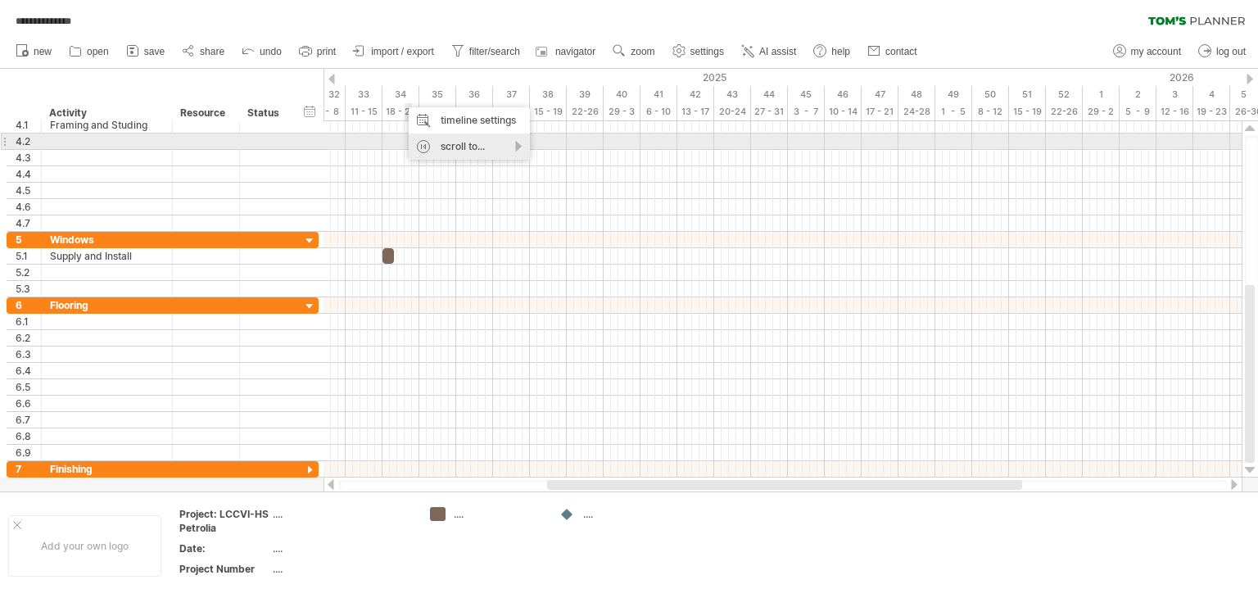
click at [518, 147] on div "scroll to..." at bounding box center [469, 147] width 121 height 26
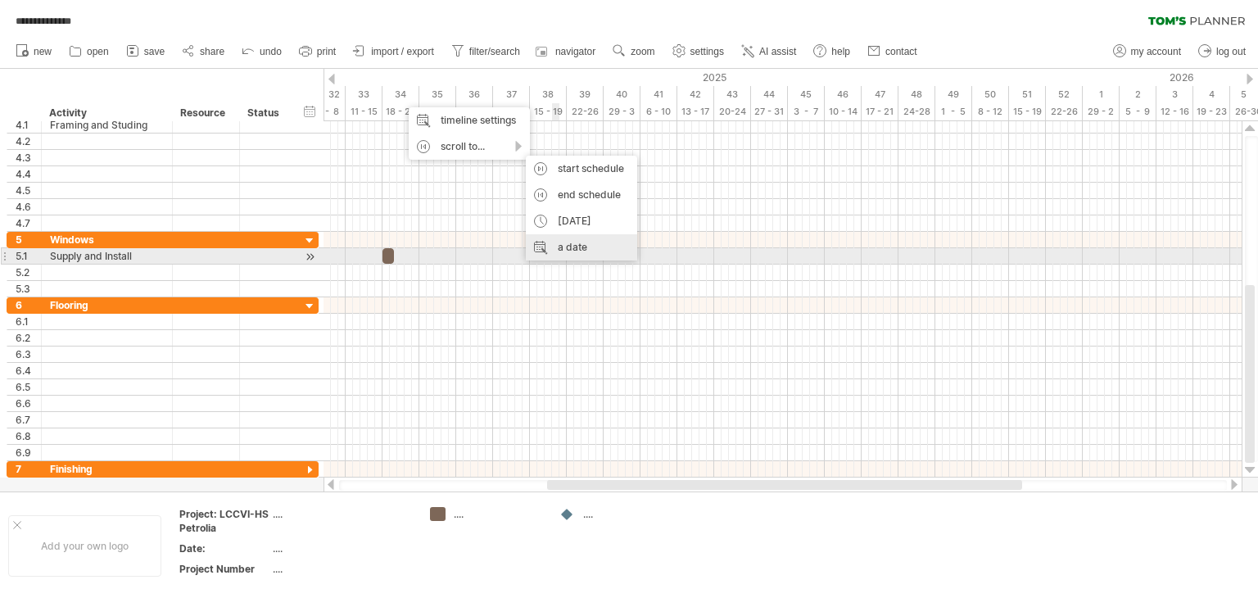
click at [574, 252] on div "a date" at bounding box center [581, 247] width 111 height 26
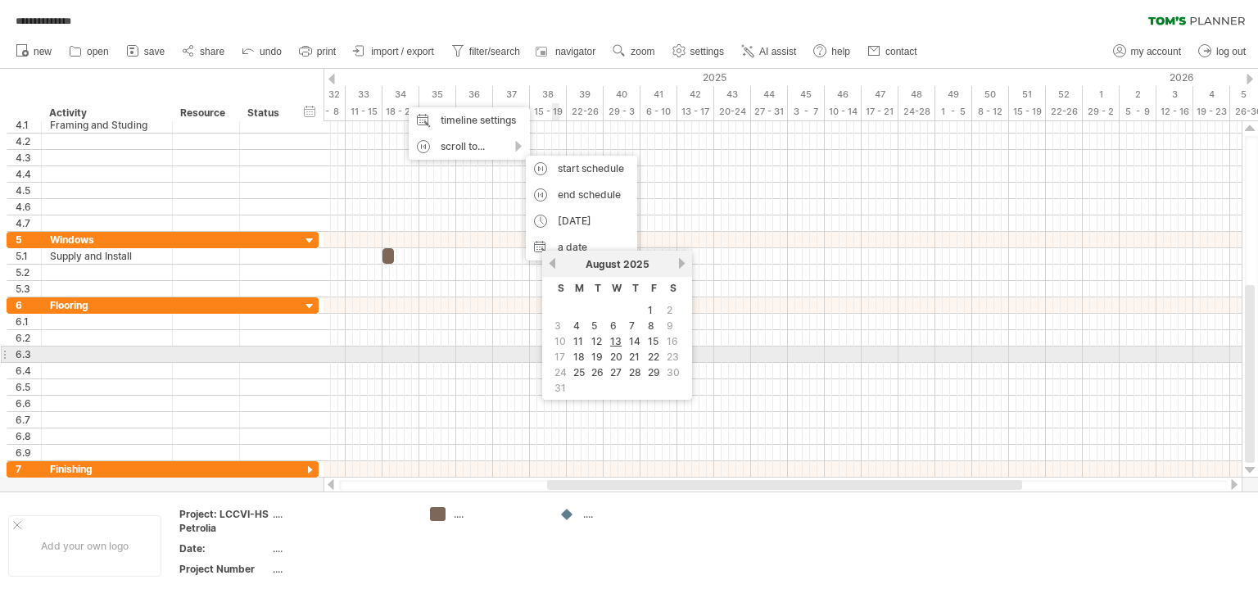
click at [672, 356] on span "23" at bounding box center [673, 357] width 16 height 16
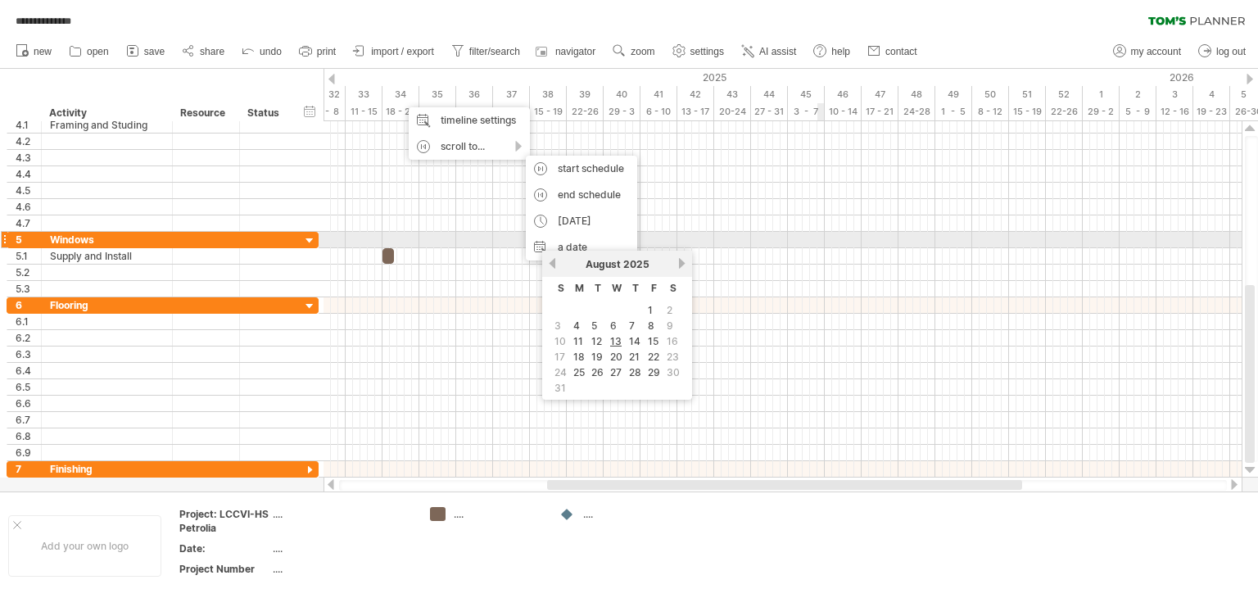
click at [823, 238] on div at bounding box center [783, 240] width 918 height 16
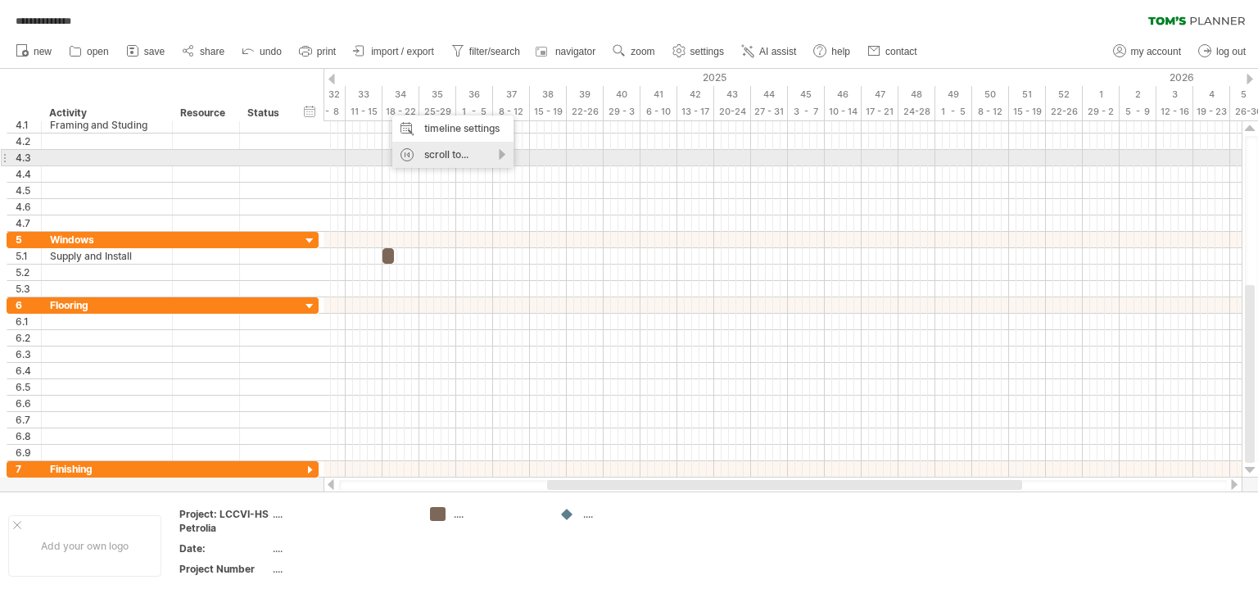
click at [433, 152] on div "scroll to..." at bounding box center [452, 155] width 121 height 26
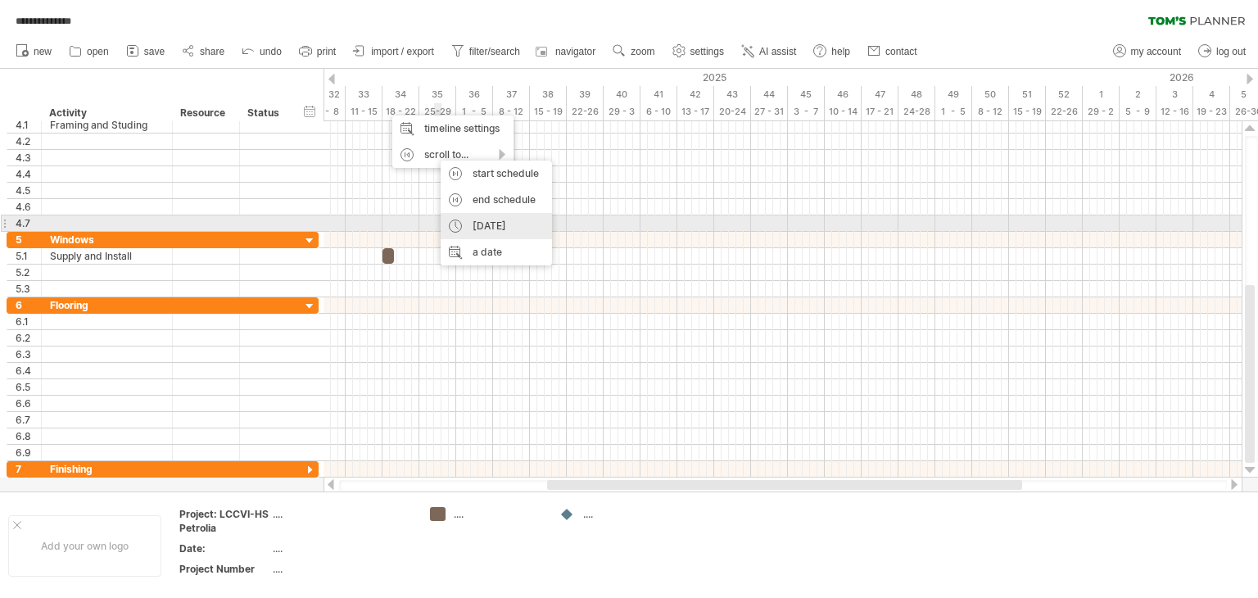
click at [489, 224] on div "[DATE]" at bounding box center [496, 226] width 111 height 26
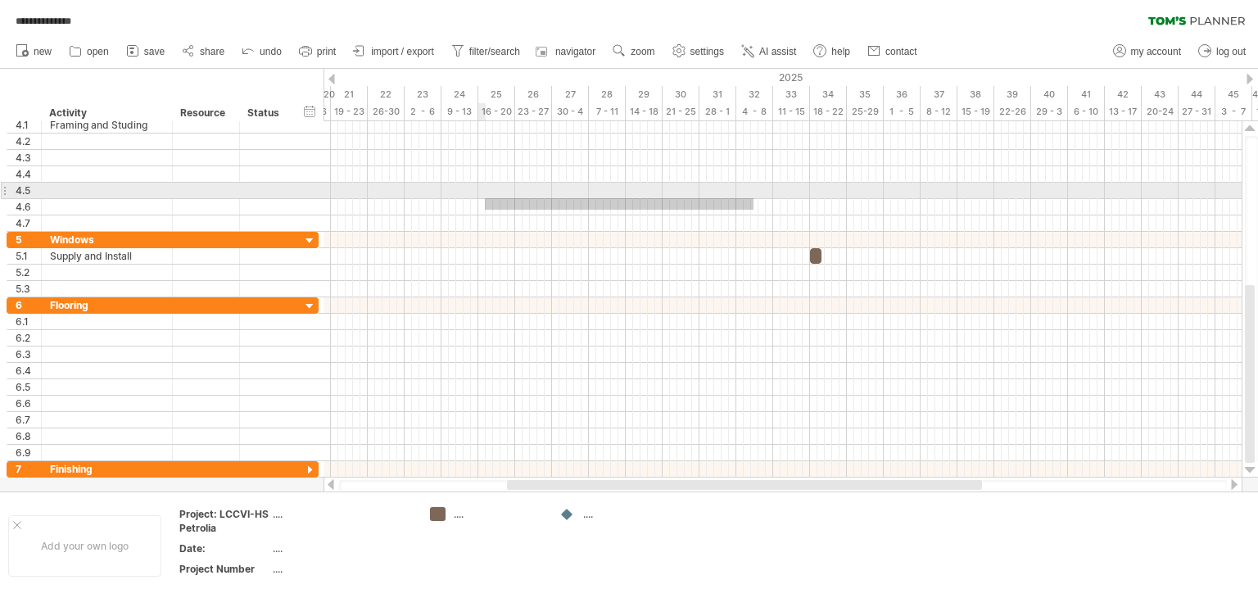
drag, startPoint x: 754, startPoint y: 210, endPoint x: 485, endPoint y: 198, distance: 269.0
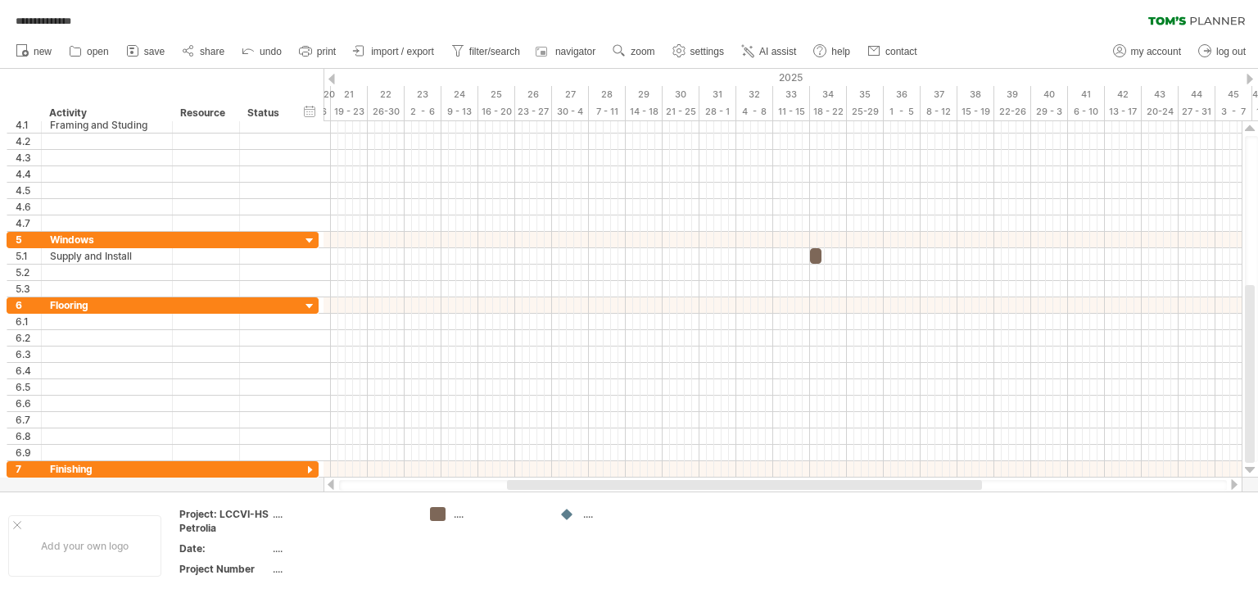
click at [328, 484] on div at bounding box center [330, 484] width 13 height 11
click at [1229, 483] on div at bounding box center [1234, 484] width 13 height 11
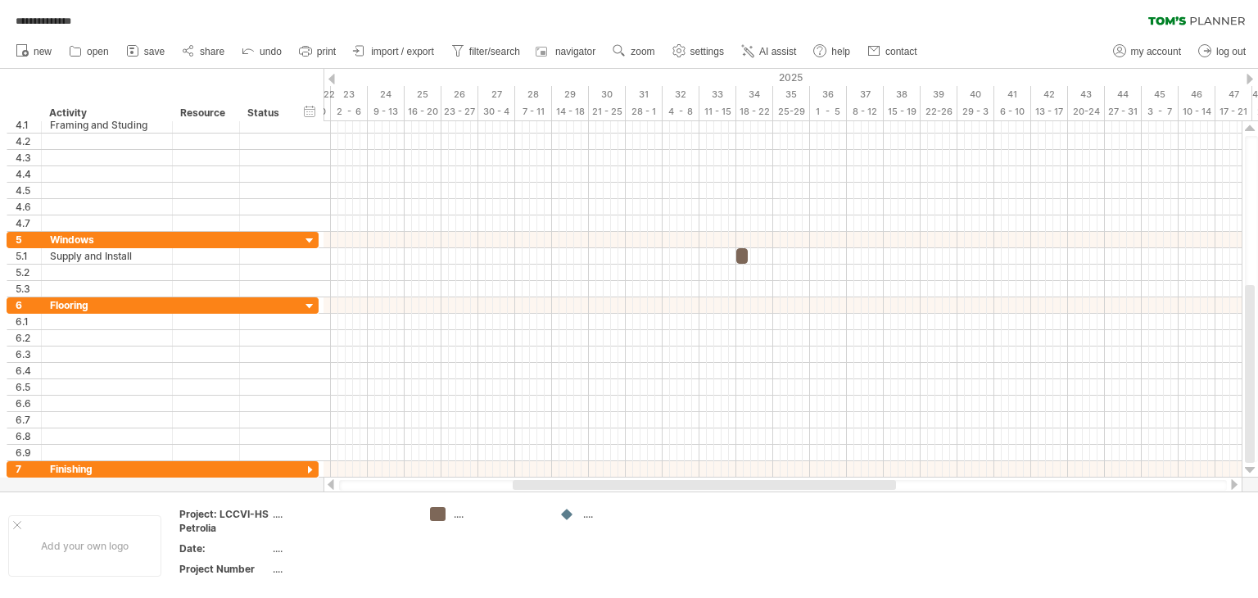
click at [1229, 483] on div at bounding box center [1234, 484] width 13 height 11
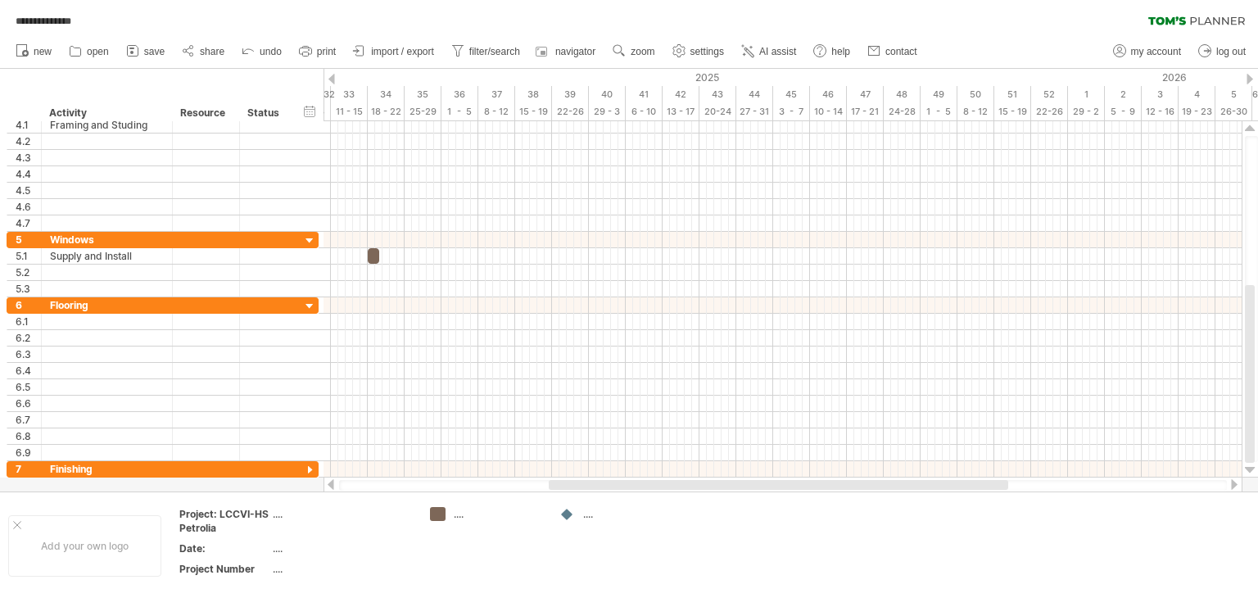
click at [1229, 483] on div at bounding box center [1234, 484] width 13 height 11
click at [335, 485] on div at bounding box center [330, 484] width 13 height 11
click at [333, 486] on div at bounding box center [330, 484] width 13 height 11
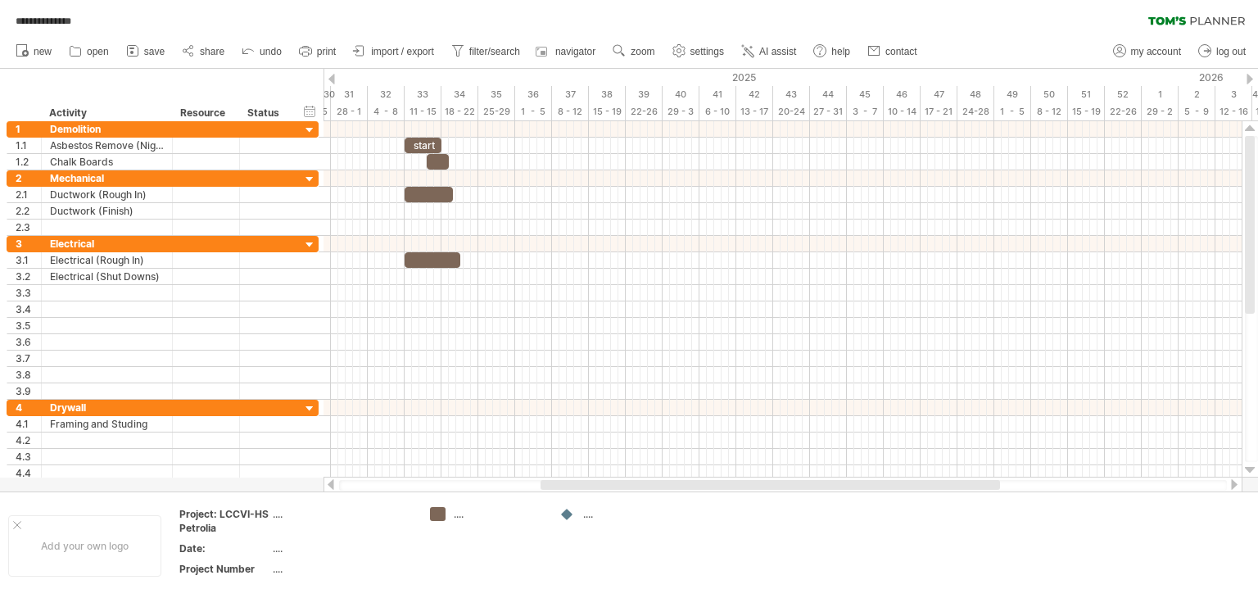
click at [1236, 487] on div at bounding box center [1234, 484] width 13 height 11
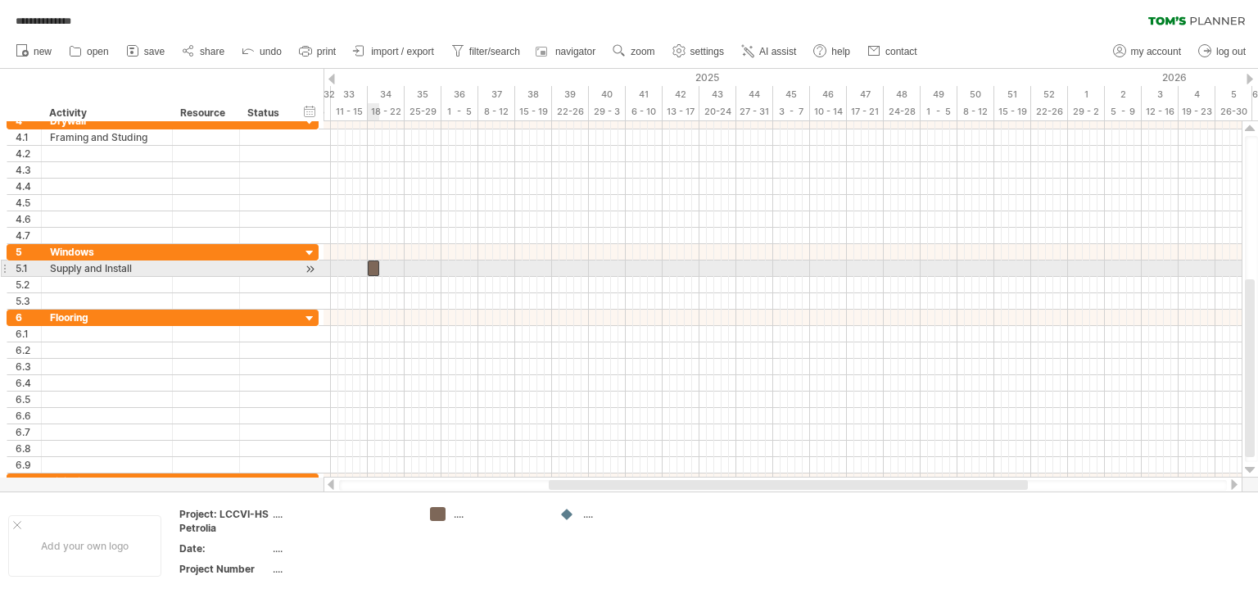
click at [374, 270] on div at bounding box center [373, 269] width 11 height 16
click at [374, 269] on div at bounding box center [373, 269] width 11 height 16
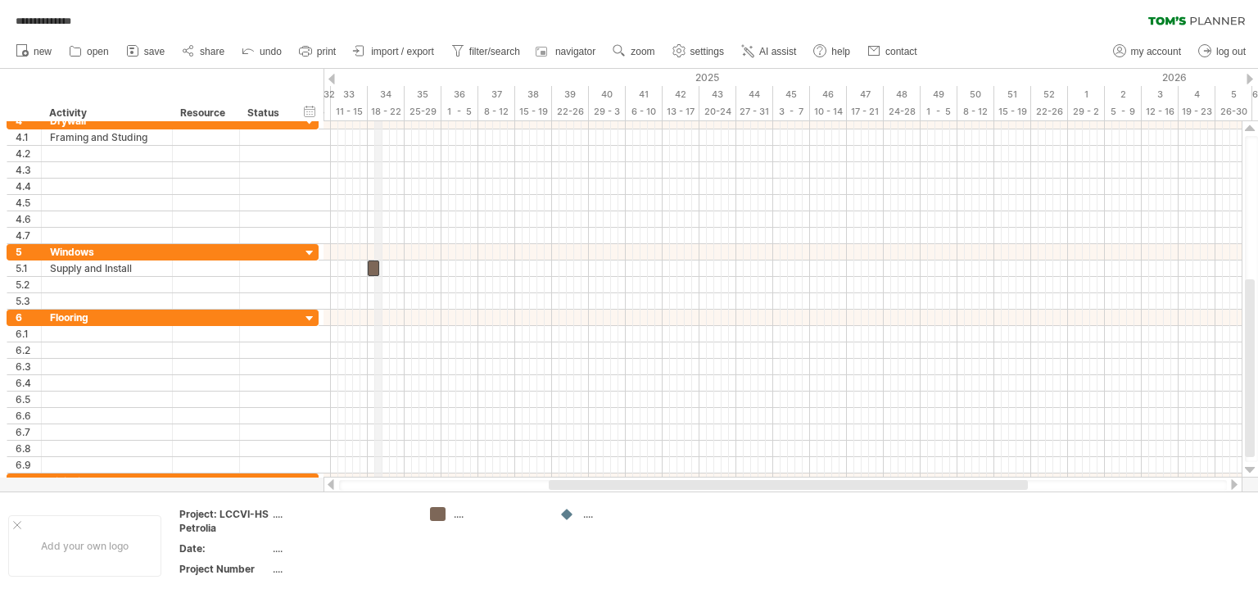
click at [377, 93] on div "34" at bounding box center [386, 94] width 37 height 17
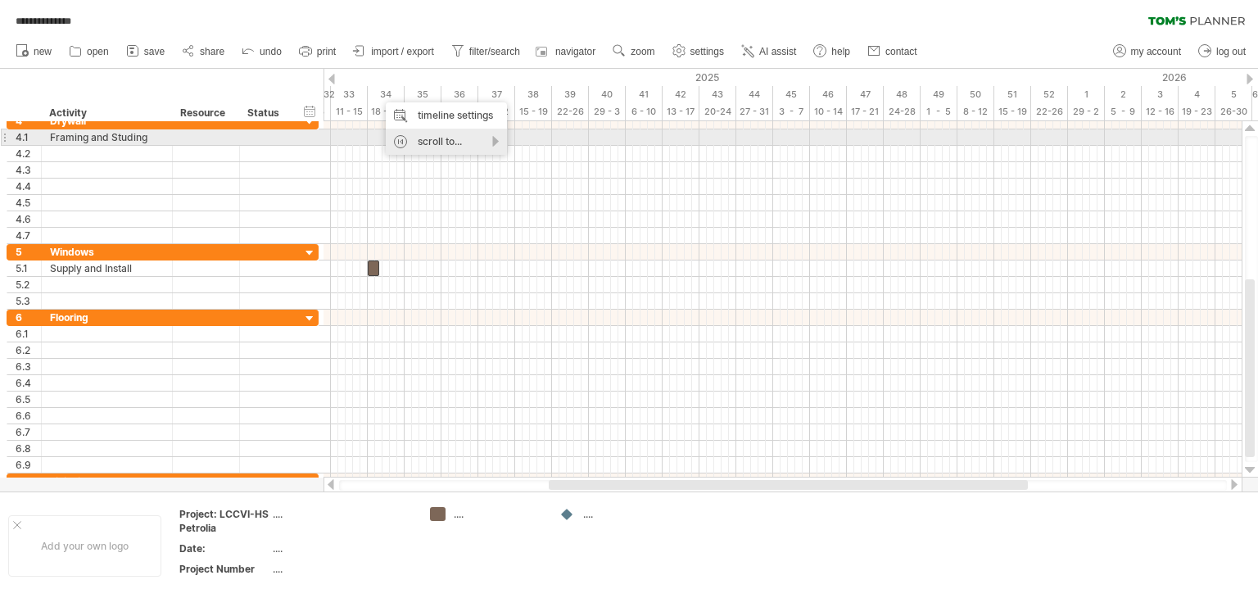
click at [426, 140] on div "scroll to..." at bounding box center [446, 142] width 121 height 26
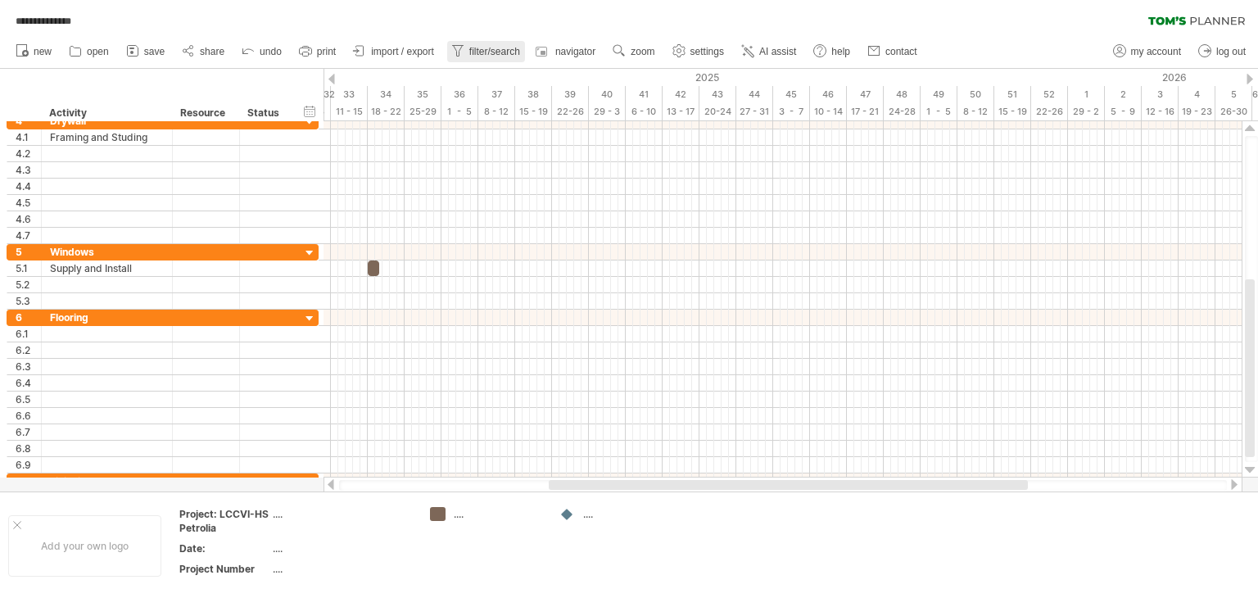
click at [495, 48] on span "filter/search" at bounding box center [494, 51] width 51 height 11
type input "**********"
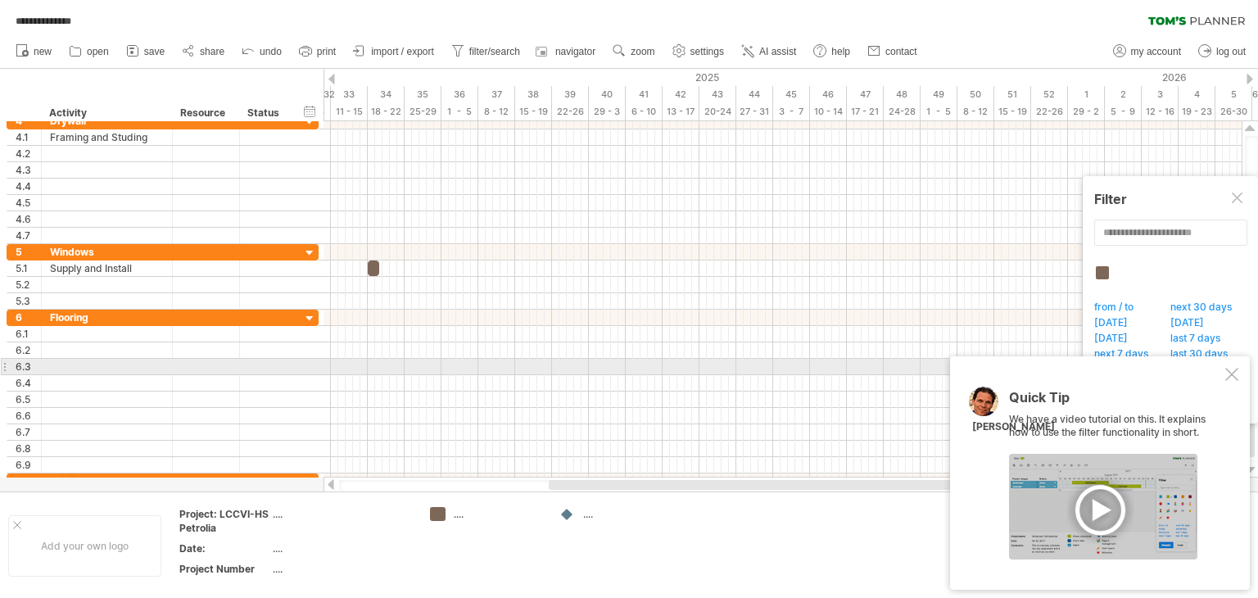
click at [1230, 369] on div at bounding box center [1232, 374] width 13 height 13
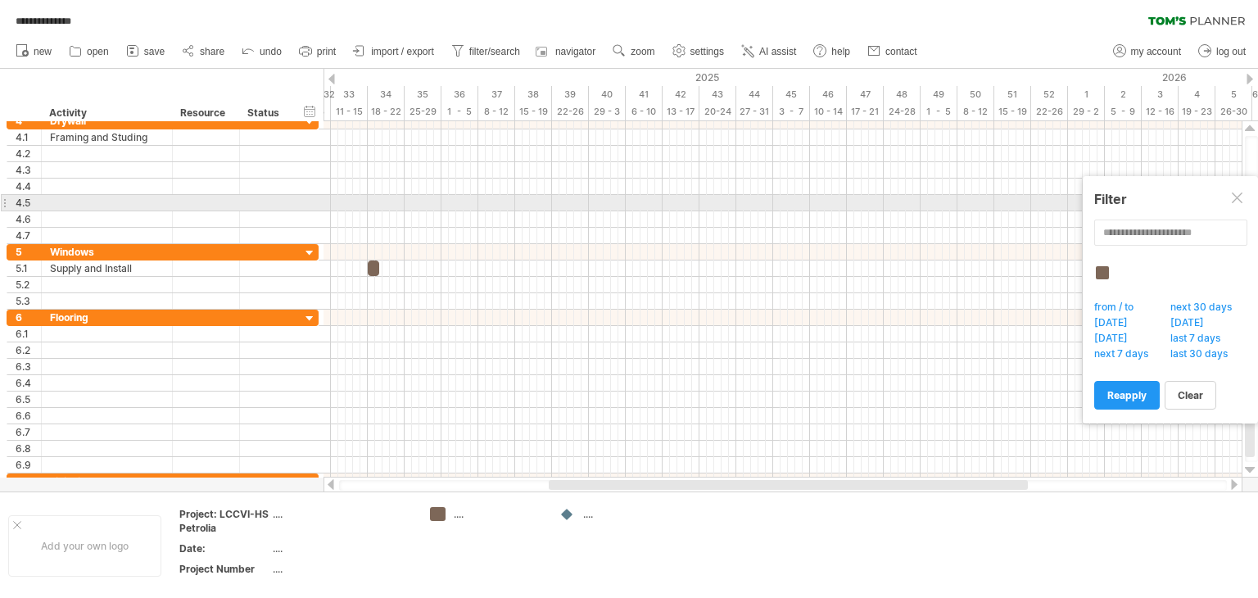
click at [1235, 196] on div at bounding box center [1238, 199] width 13 height 13
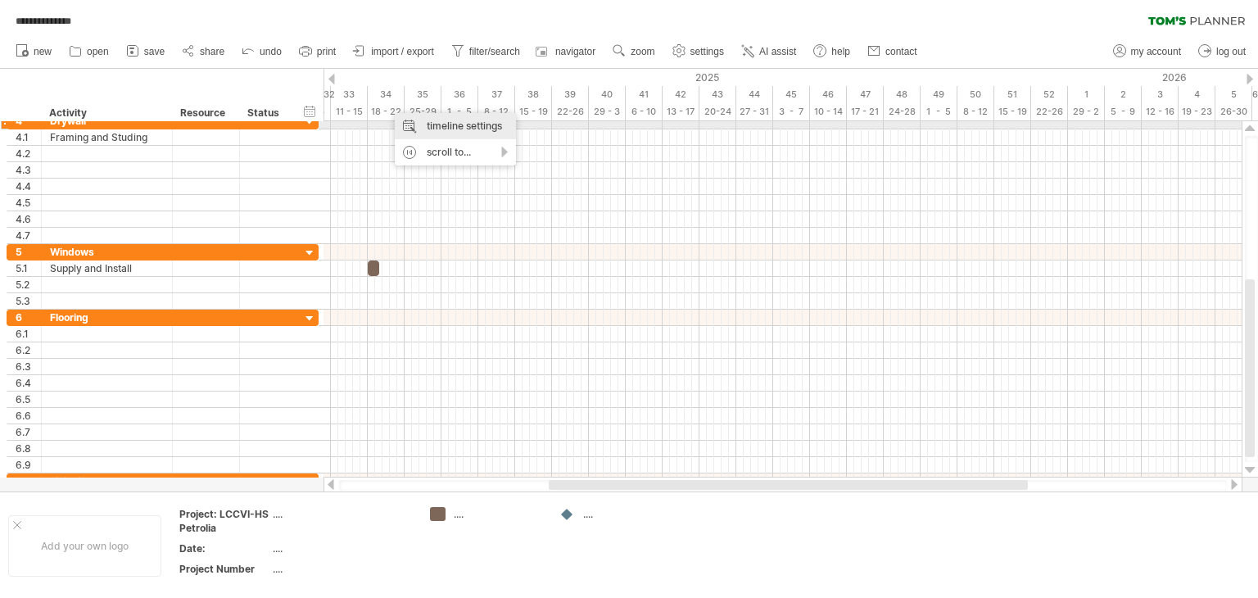
click at [459, 125] on div "timeline settings" at bounding box center [455, 126] width 121 height 26
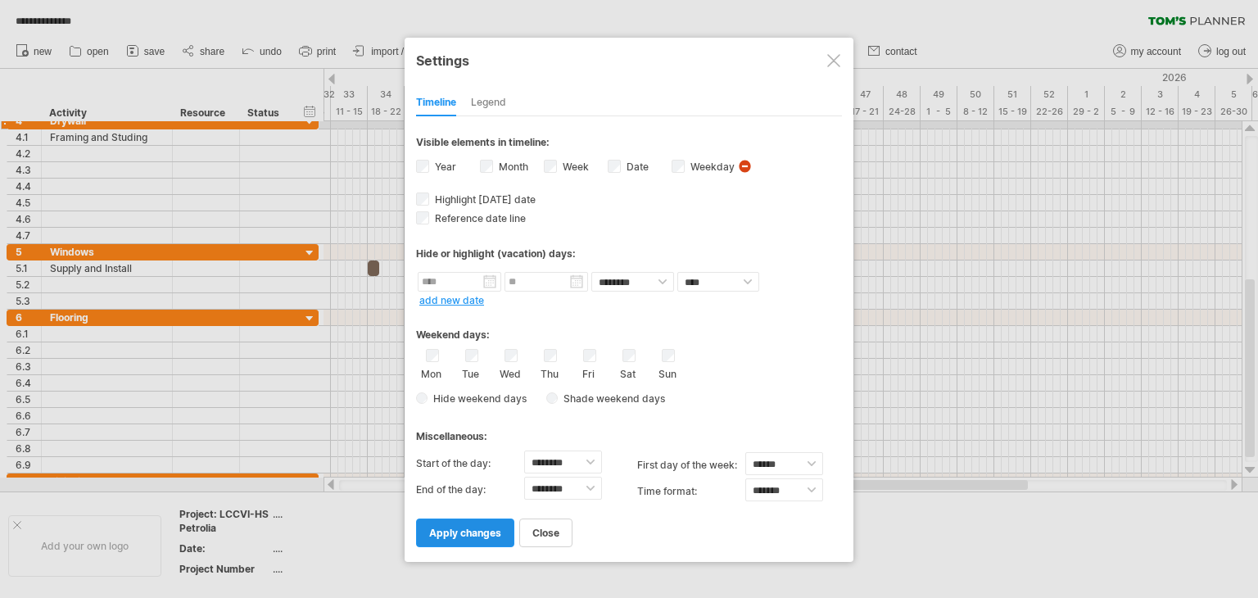
click at [488, 535] on span "apply changes" at bounding box center [465, 533] width 72 height 12
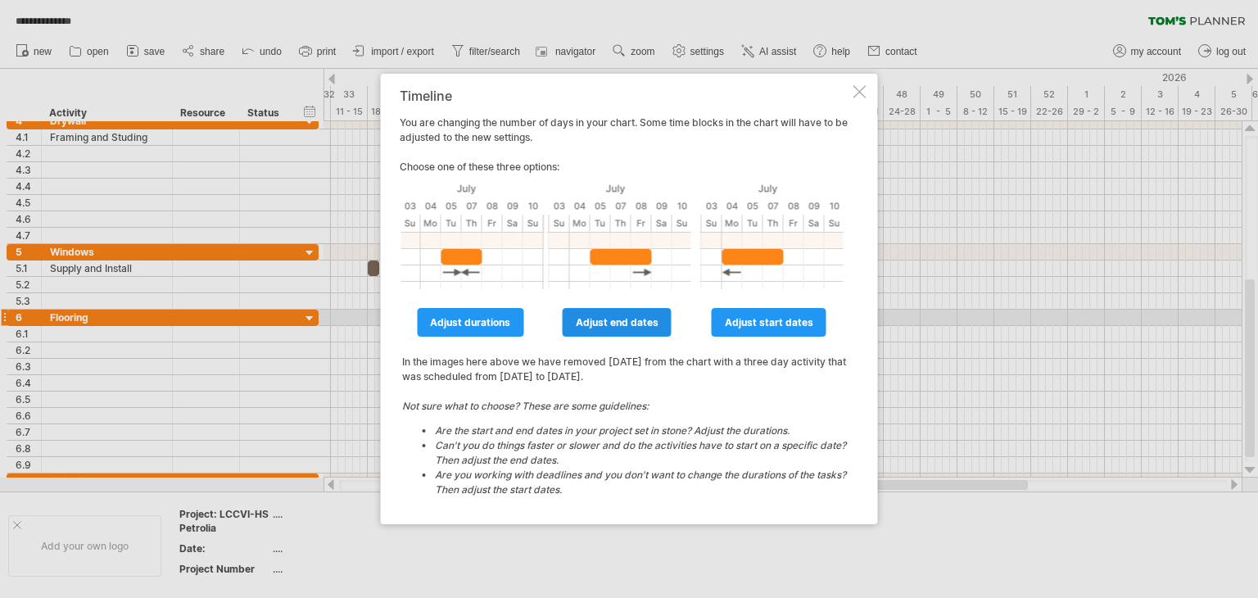
click at [594, 322] on span "adjust end dates" at bounding box center [617, 322] width 83 height 12
